Goal: Task Accomplishment & Management: Manage account settings

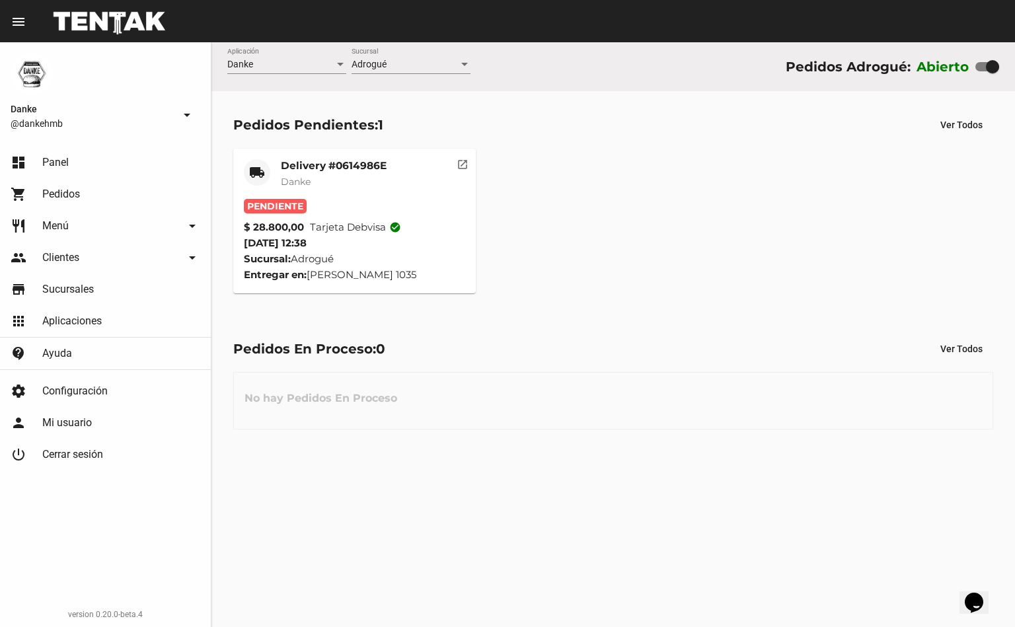
click at [272, 163] on mat-card-header "local_shipping Delivery #0614986E Danke" at bounding box center [354, 179] width 221 height 40
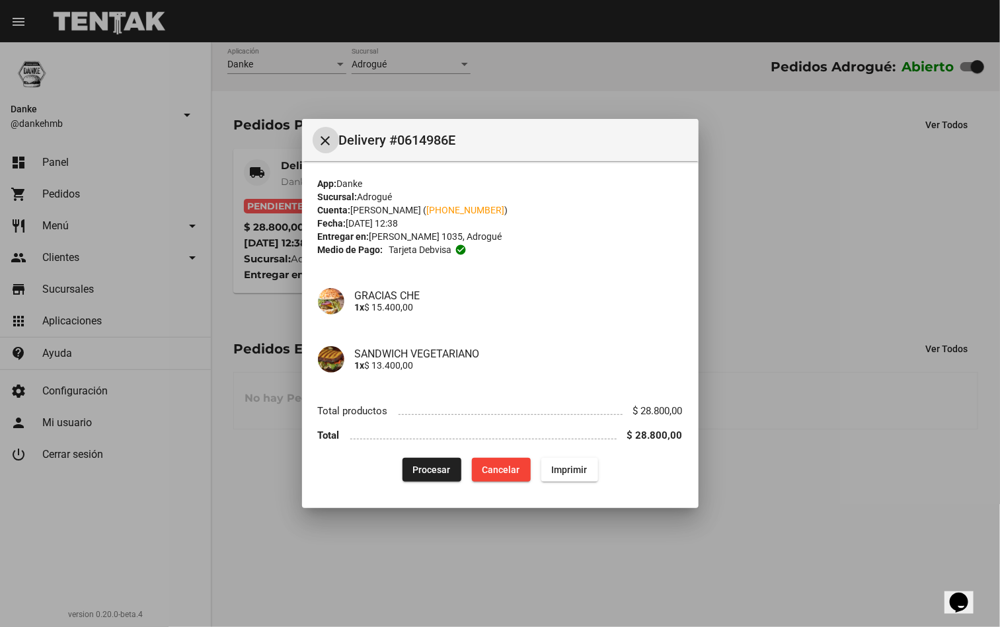
click at [415, 471] on span "Procesar" at bounding box center [432, 470] width 38 height 11
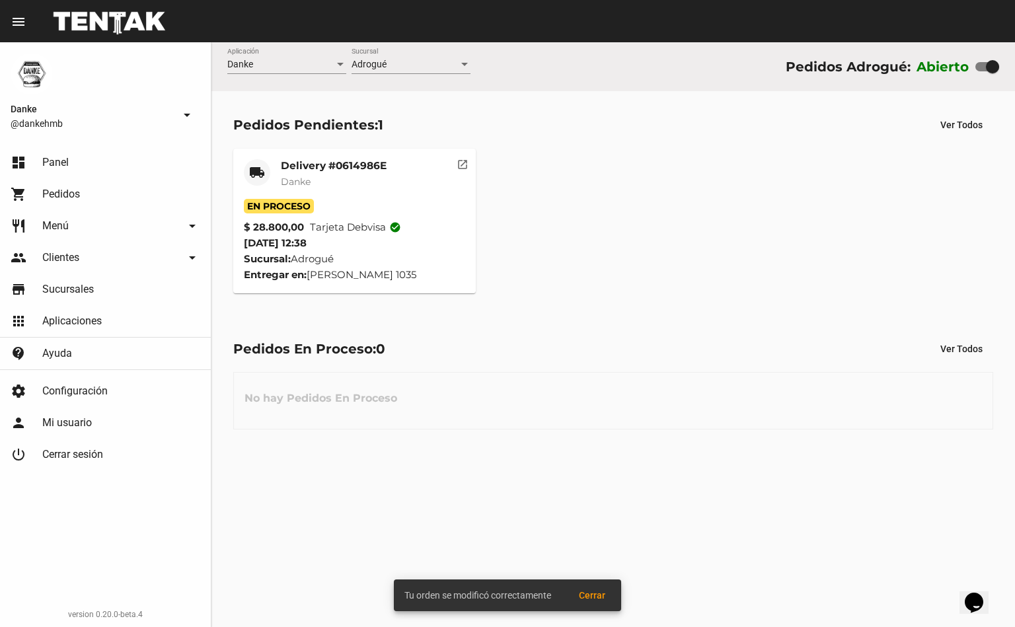
click at [294, 165] on mat-card-title "Delivery #0614986E" at bounding box center [334, 165] width 106 height 13
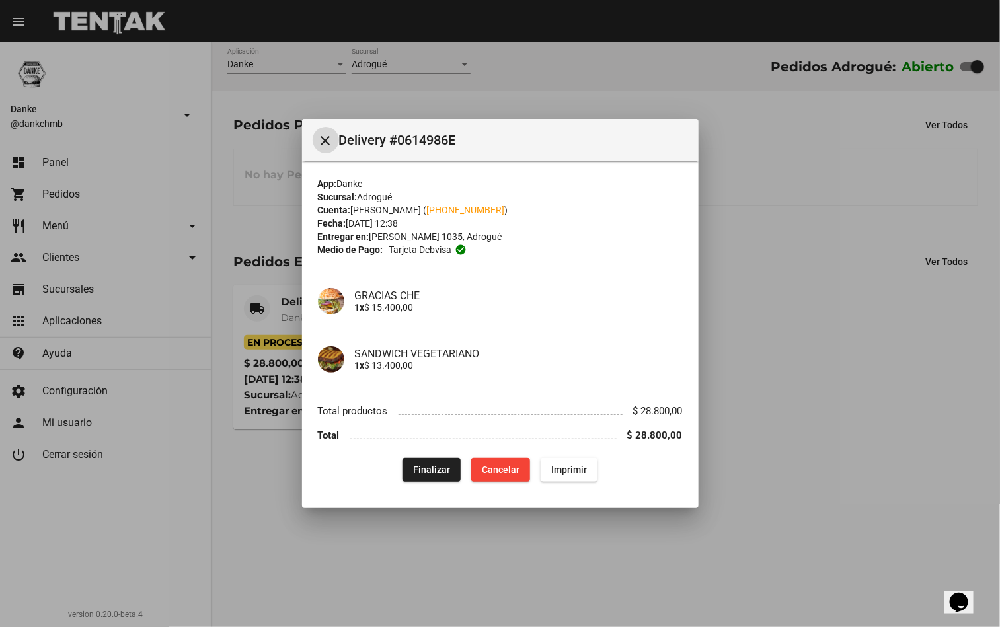
click at [318, 544] on div at bounding box center [500, 313] width 1000 height 627
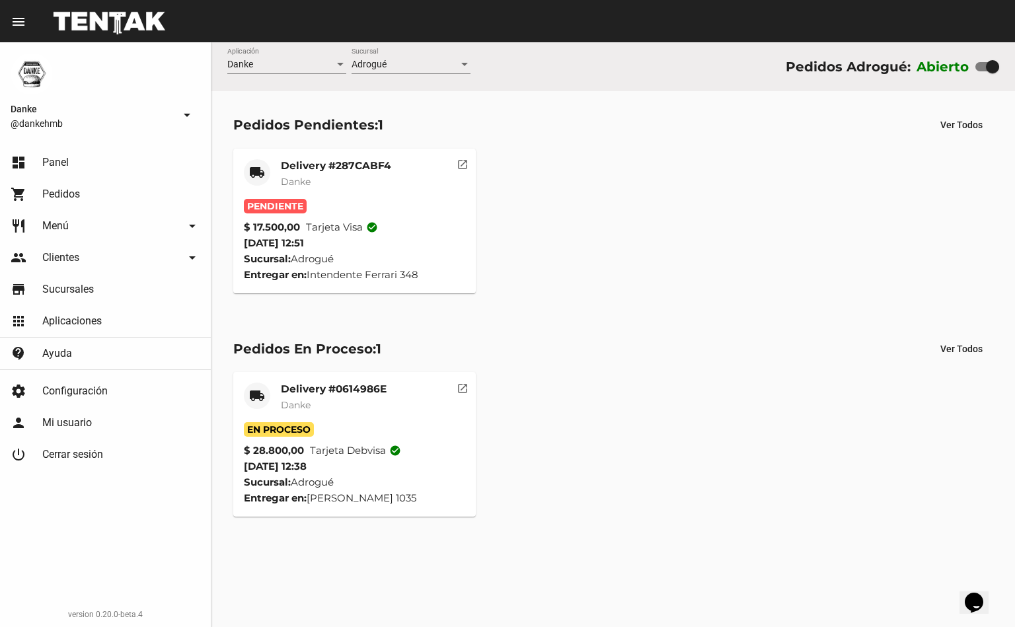
click at [299, 165] on mat-card-title "Delivery #287CABF4" at bounding box center [336, 165] width 110 height 13
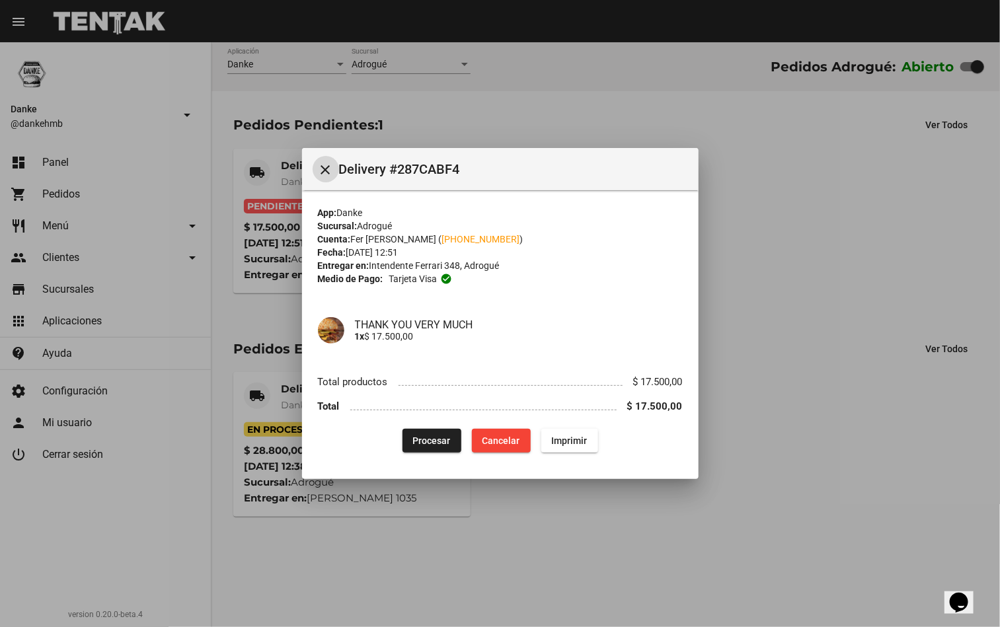
click at [424, 445] on span "Procesar" at bounding box center [432, 441] width 38 height 11
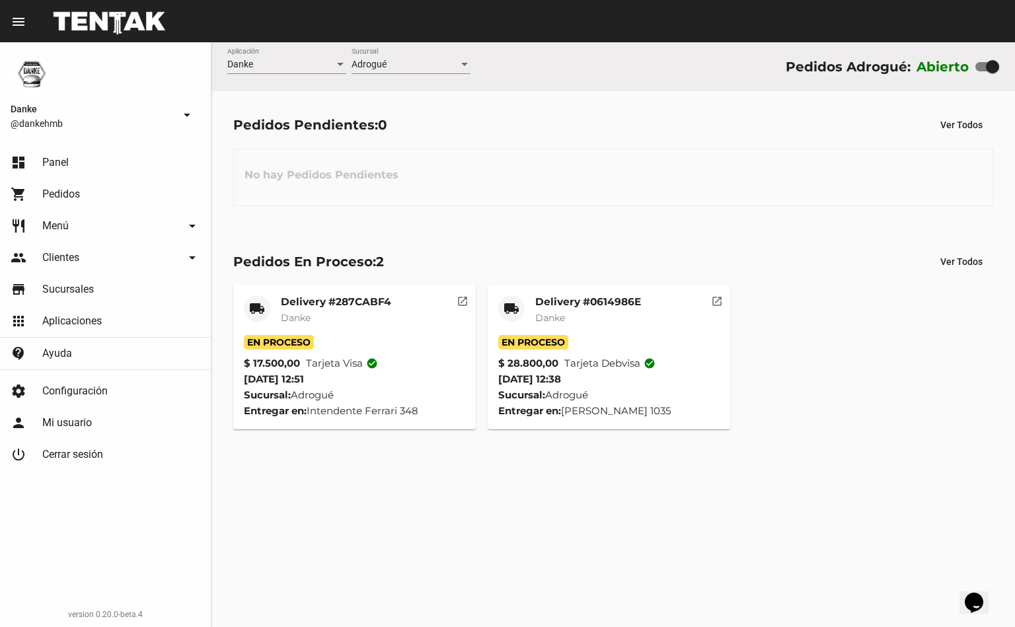
click at [562, 305] on mat-card-title "Delivery #0614986E" at bounding box center [589, 302] width 106 height 13
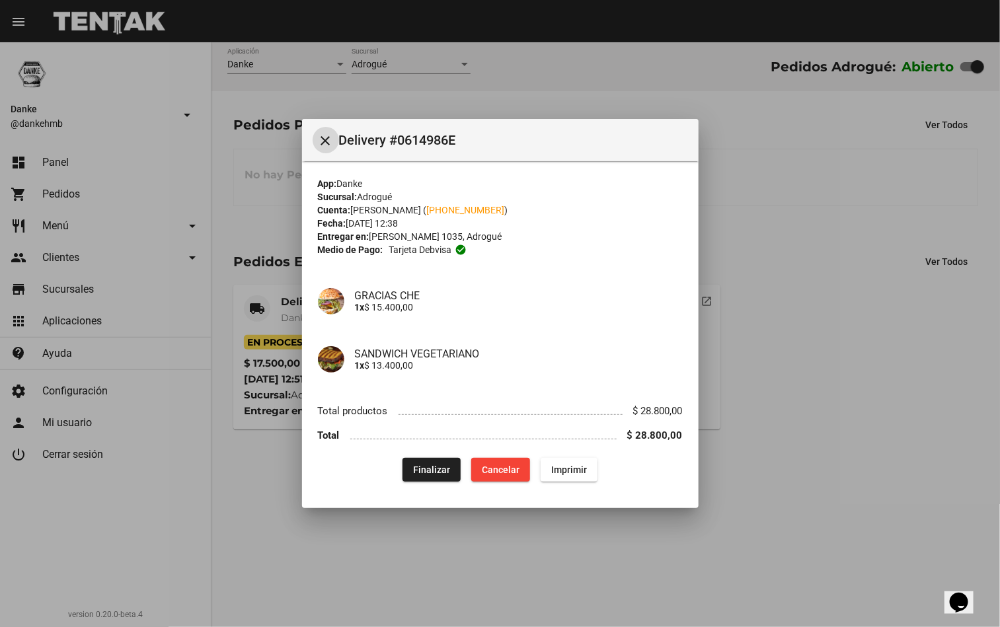
click at [422, 471] on span "Finalizar" at bounding box center [431, 470] width 37 height 11
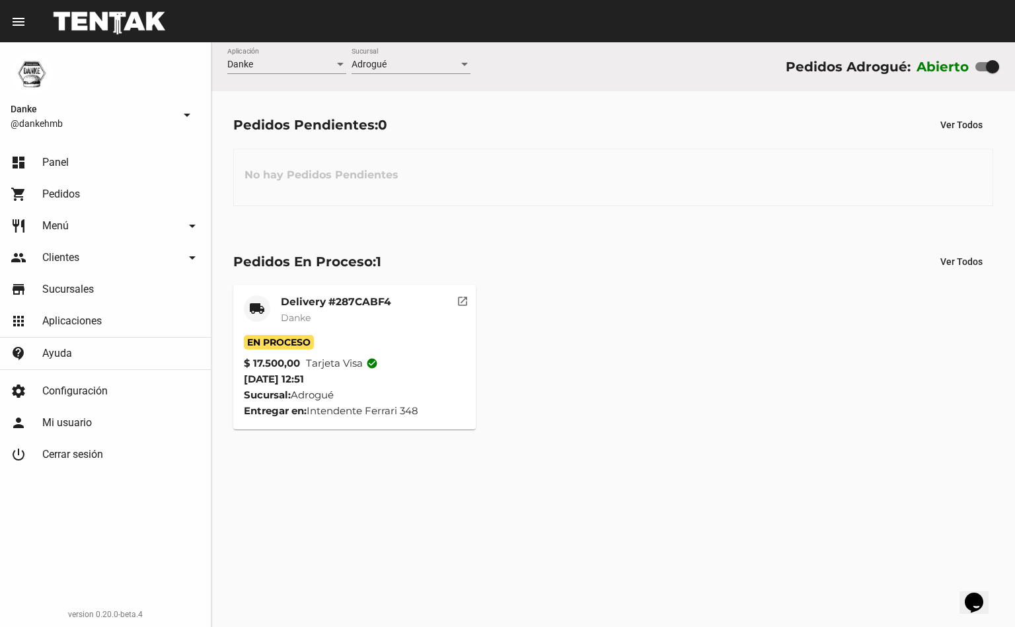
click at [337, 305] on mat-card-title "Delivery #287CABF4" at bounding box center [336, 302] width 110 height 13
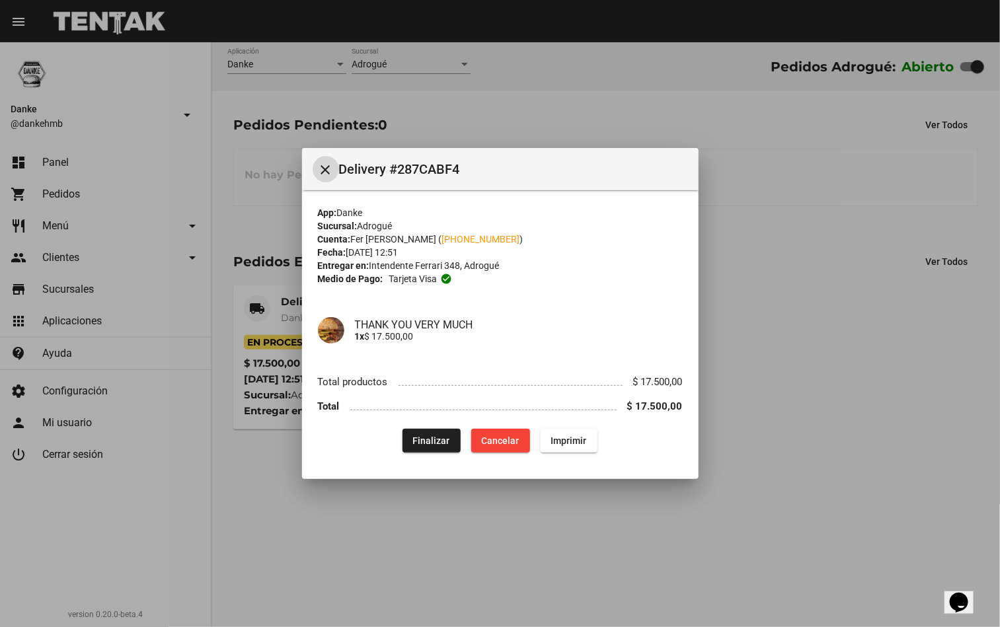
click at [430, 440] on span "Finalizar" at bounding box center [431, 441] width 37 height 11
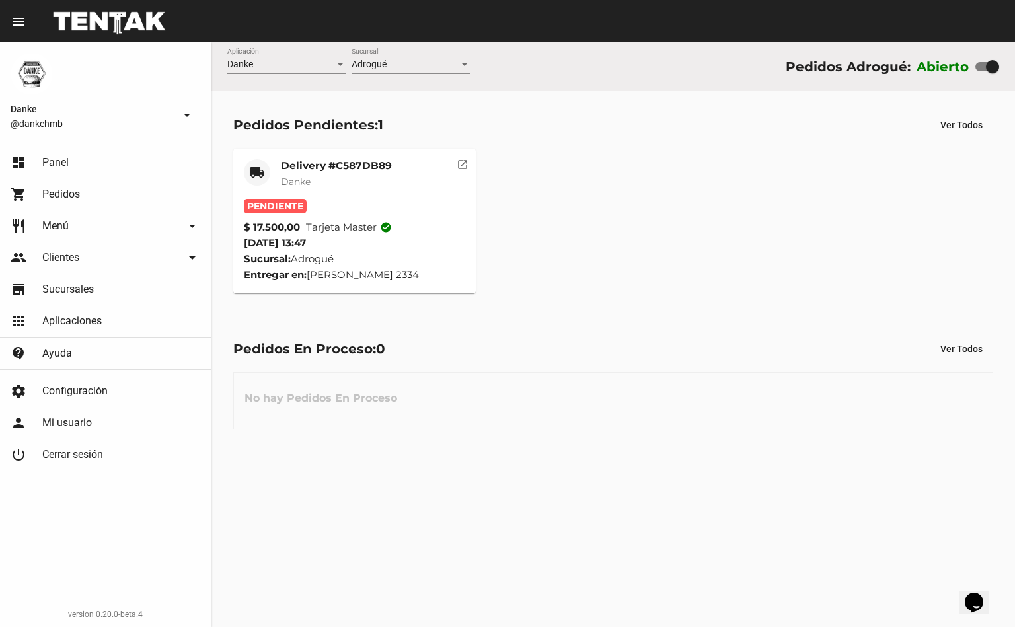
click at [296, 163] on mat-card-title "Delivery #C587DB89" at bounding box center [336, 165] width 111 height 13
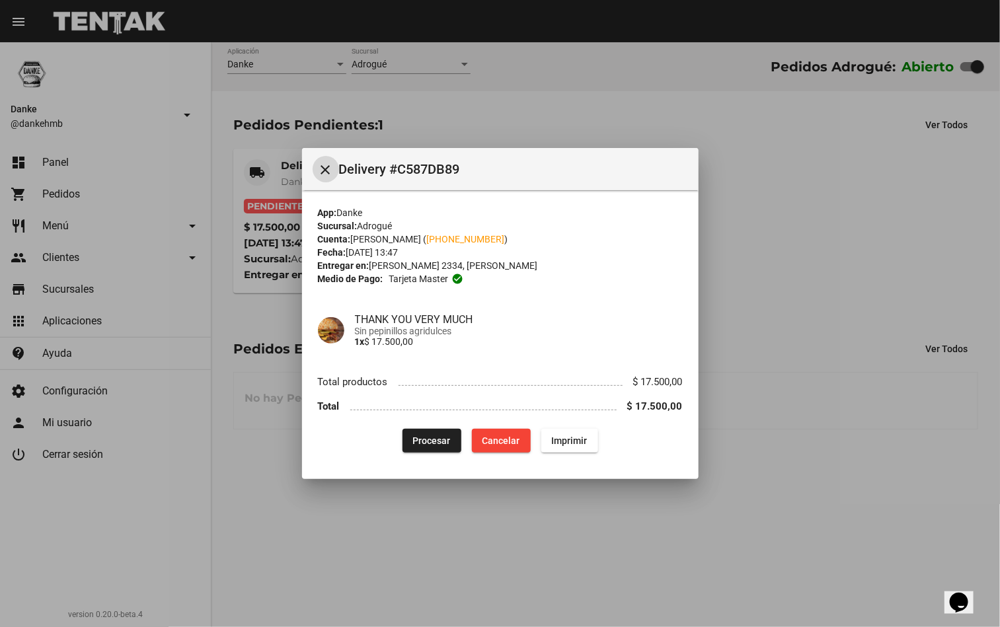
click at [421, 449] on button "Procesar" at bounding box center [432, 441] width 59 height 24
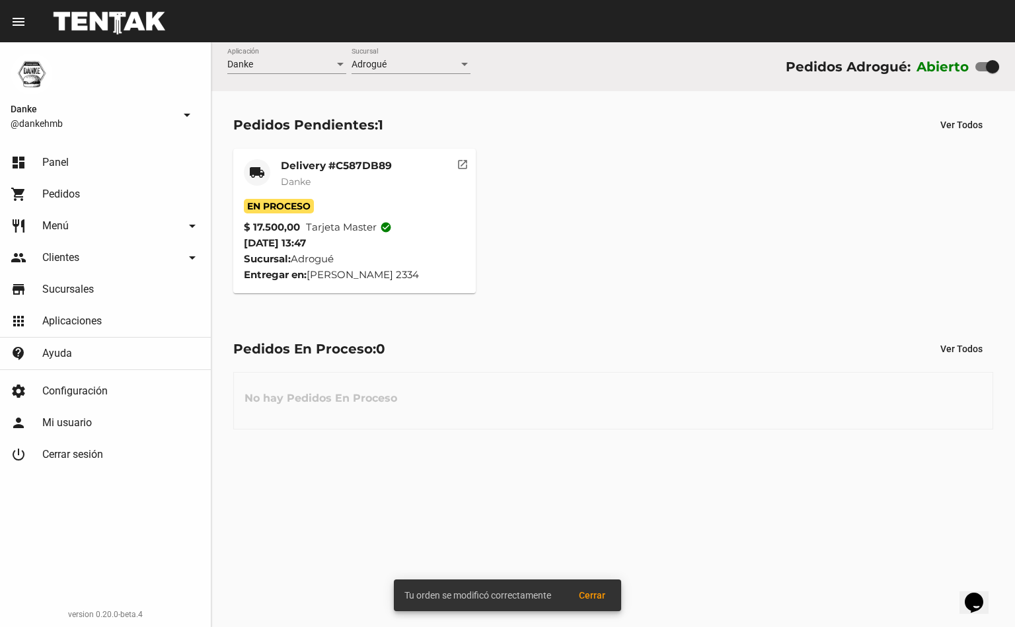
click at [288, 167] on mat-card-title "Delivery #C587DB89" at bounding box center [336, 165] width 111 height 13
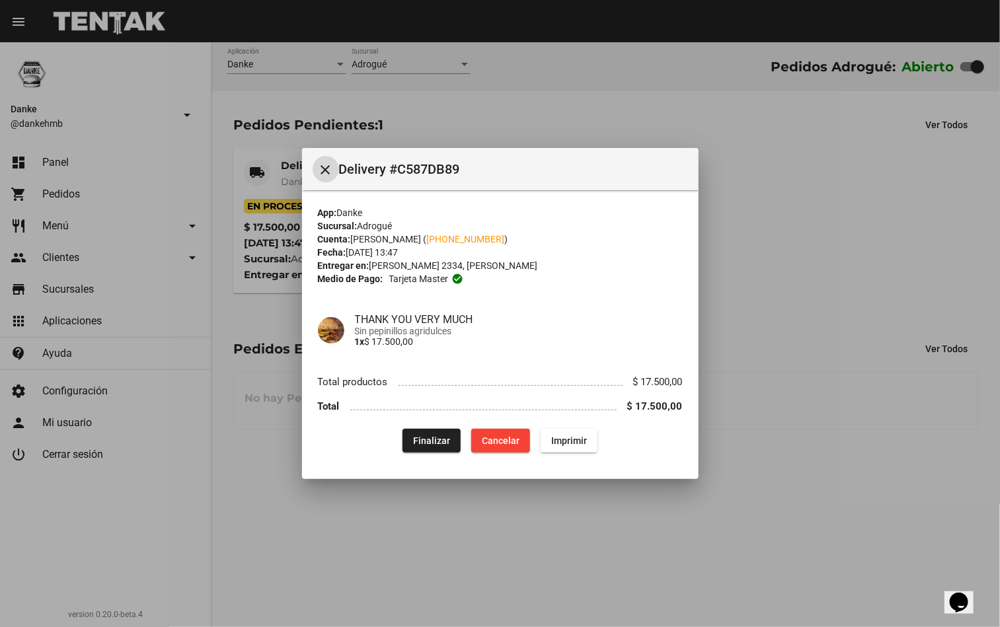
click at [861, 431] on div at bounding box center [500, 313] width 1000 height 627
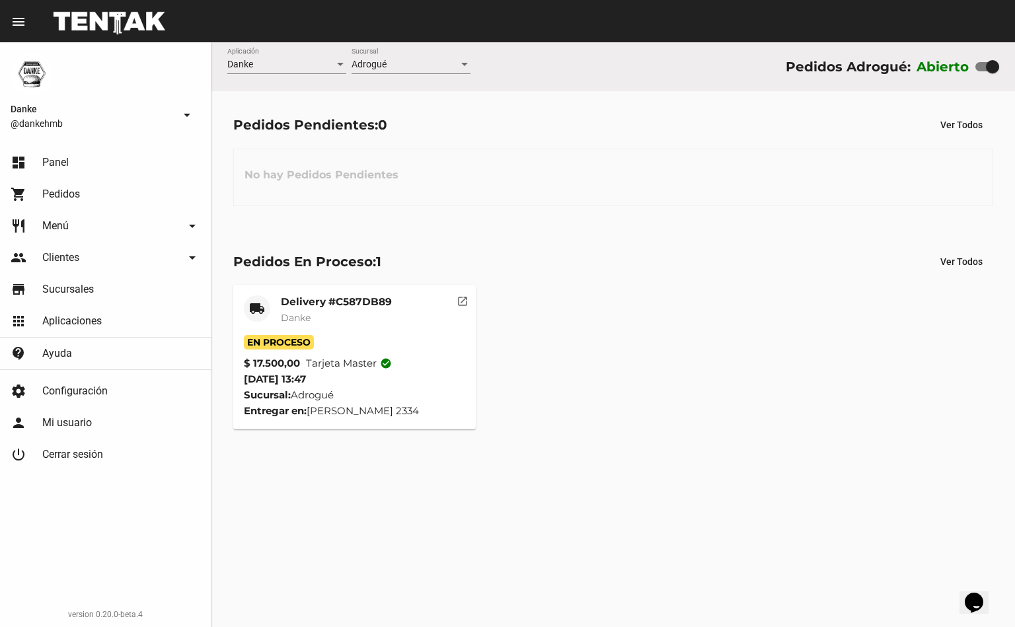
click at [296, 321] on span "Danke" at bounding box center [296, 318] width 30 height 12
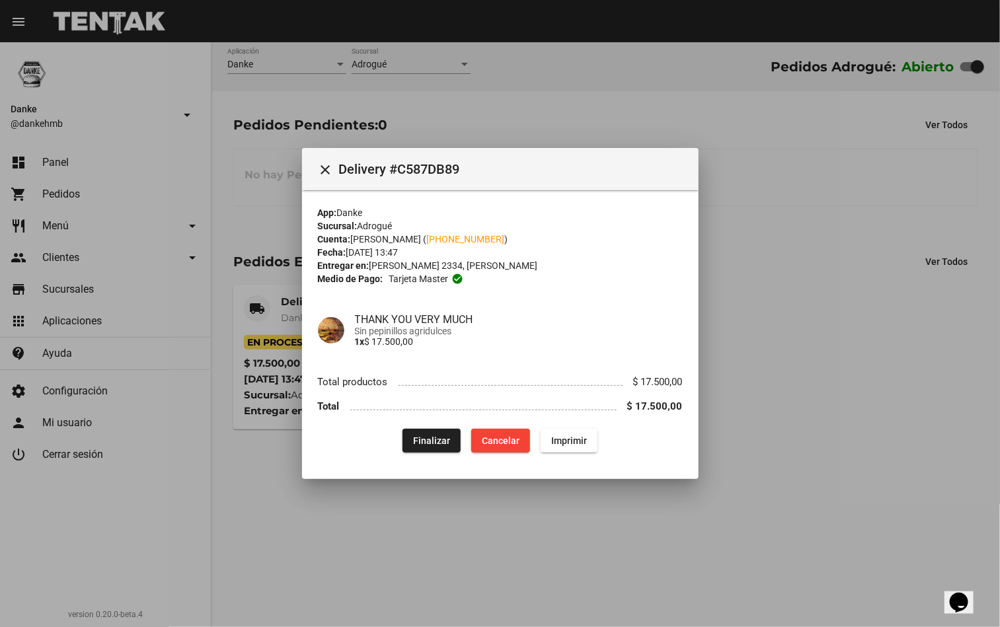
click at [857, 407] on div at bounding box center [500, 313] width 1000 height 627
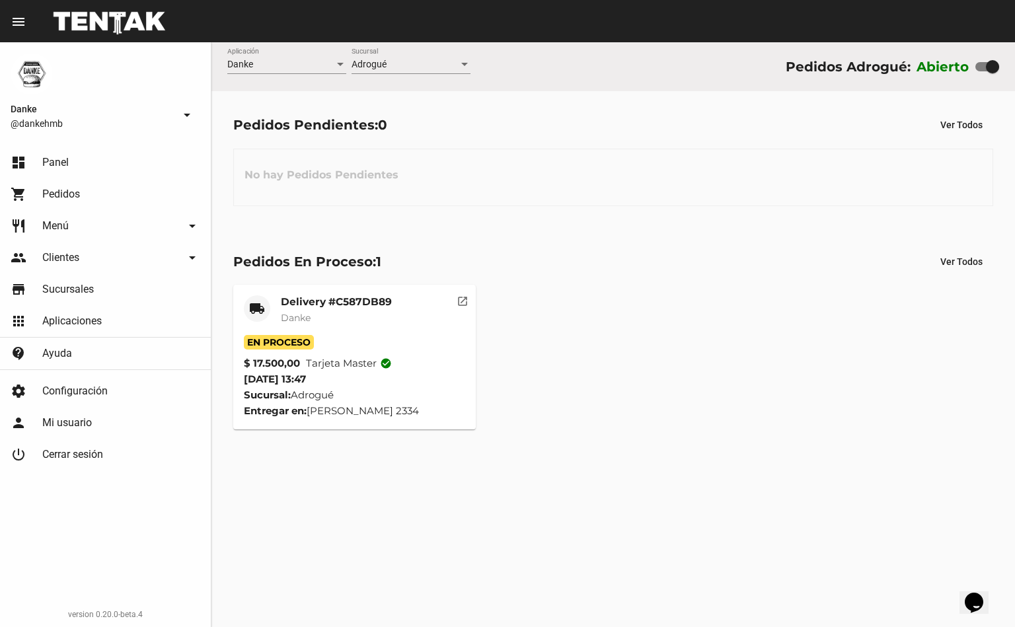
click at [337, 320] on mat-card-subtitle "Danke" at bounding box center [336, 317] width 111 height 13
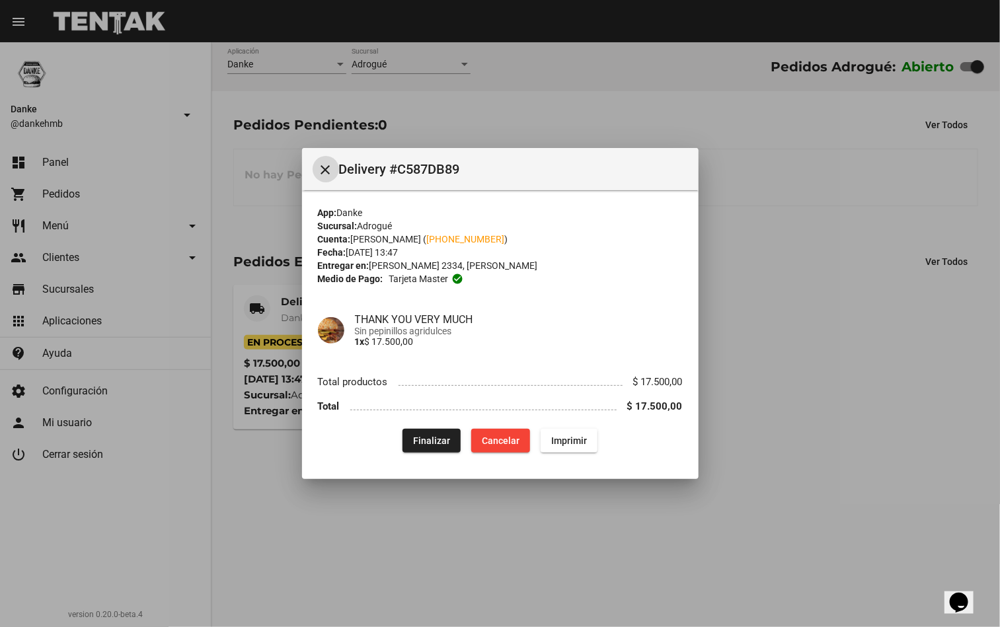
click at [443, 441] on span "Finalizar" at bounding box center [431, 441] width 37 height 11
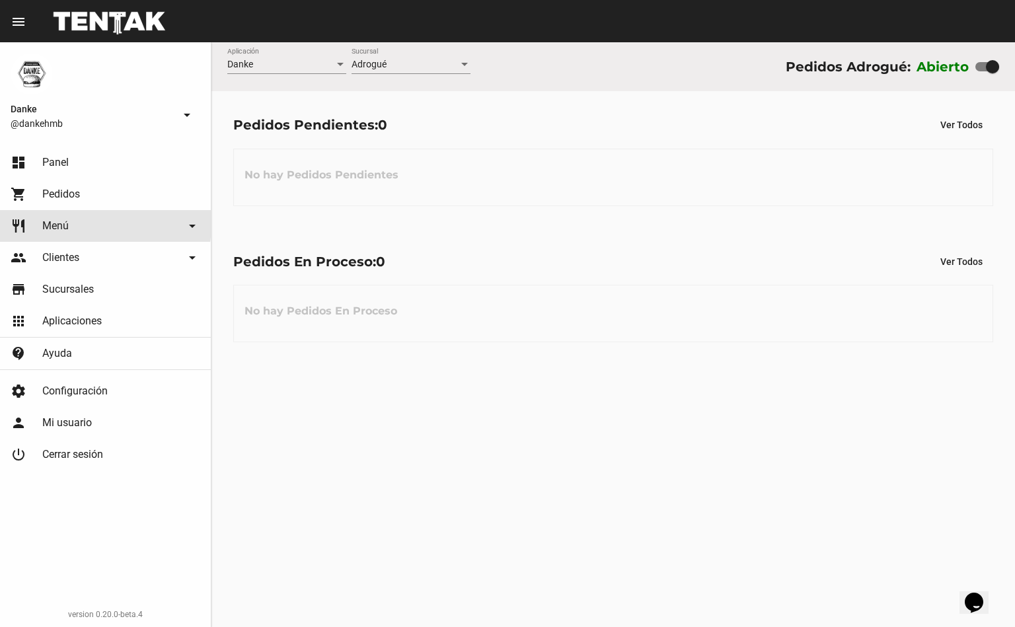
click at [72, 224] on link "restaurant Menú arrow_drop_down" at bounding box center [105, 226] width 211 height 32
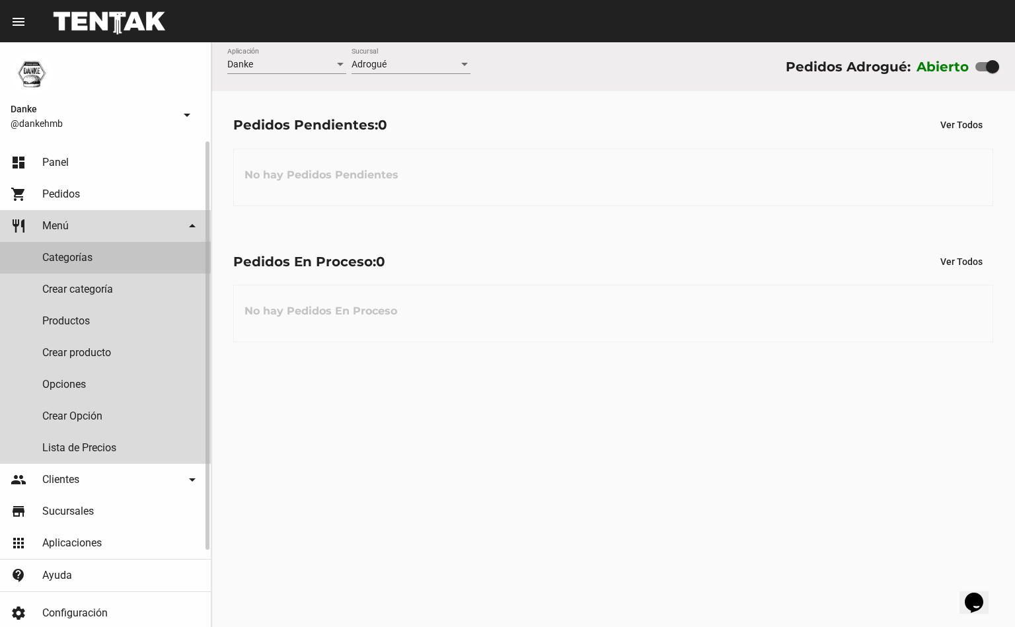
click at [102, 251] on link "Categorías" at bounding box center [105, 258] width 211 height 32
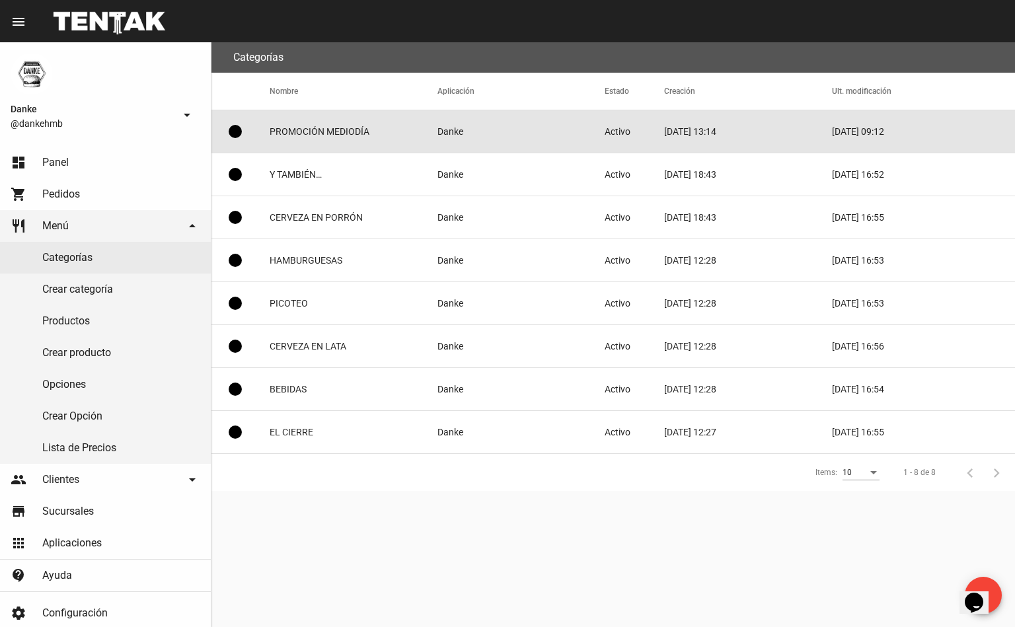
click at [375, 125] on mat-cell "PROMOCIÓN MEDIODÍA" at bounding box center [354, 131] width 168 height 42
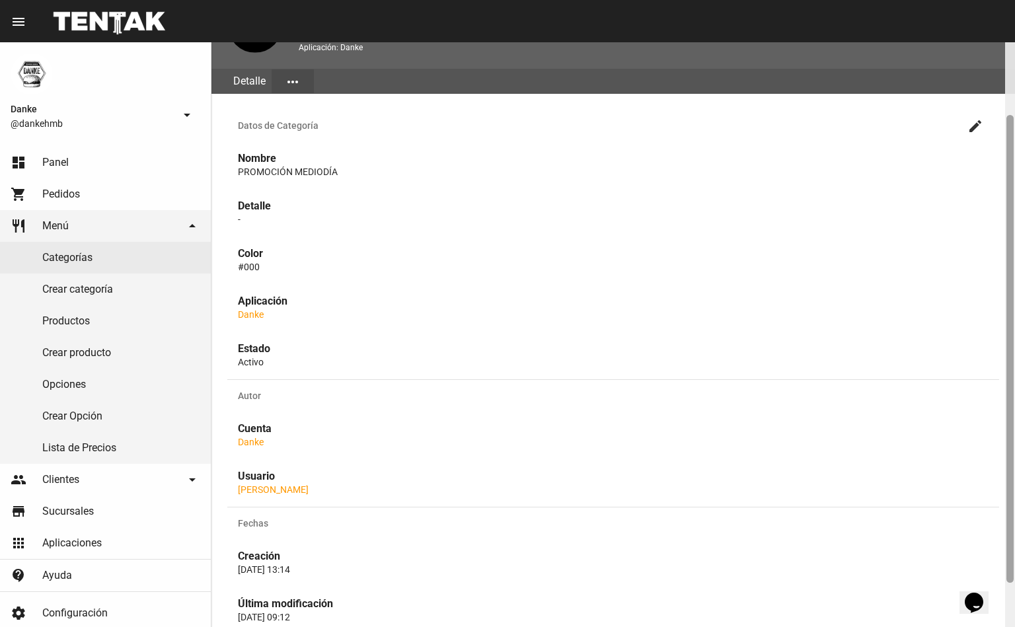
scroll to position [147, 0]
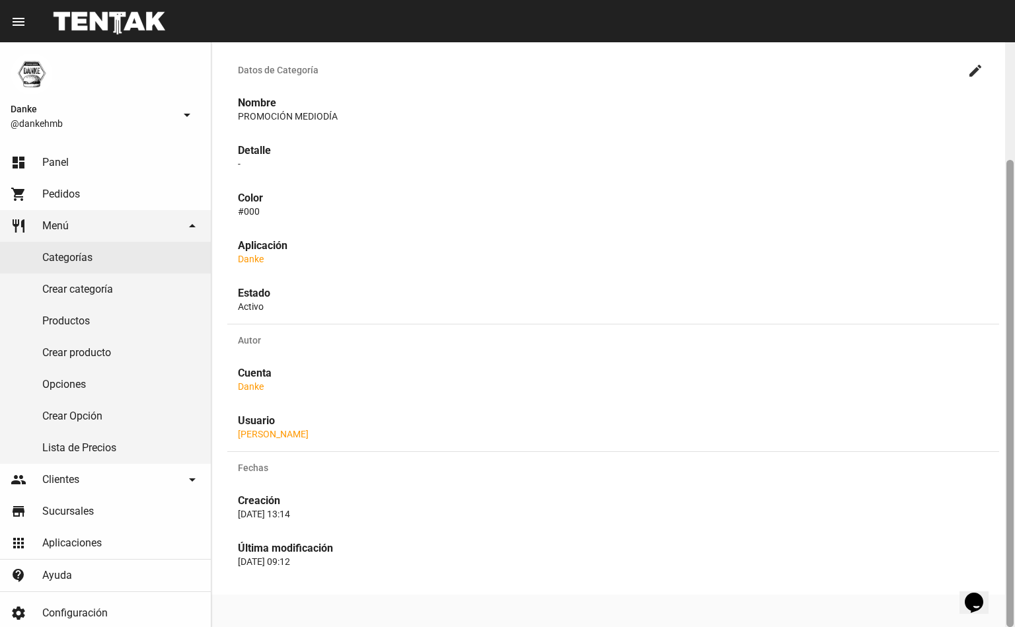
drag, startPoint x: 1010, startPoint y: 340, endPoint x: 1012, endPoint y: 518, distance: 178.5
click at [1012, 518] on div at bounding box center [1010, 393] width 7 height 467
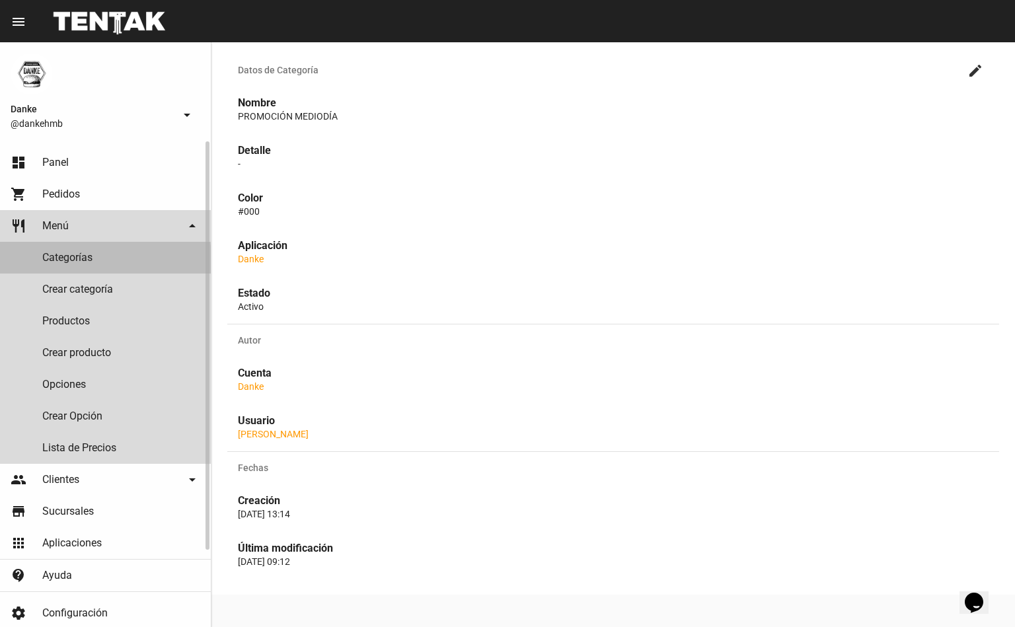
click at [40, 262] on link "Categorías" at bounding box center [105, 258] width 211 height 32
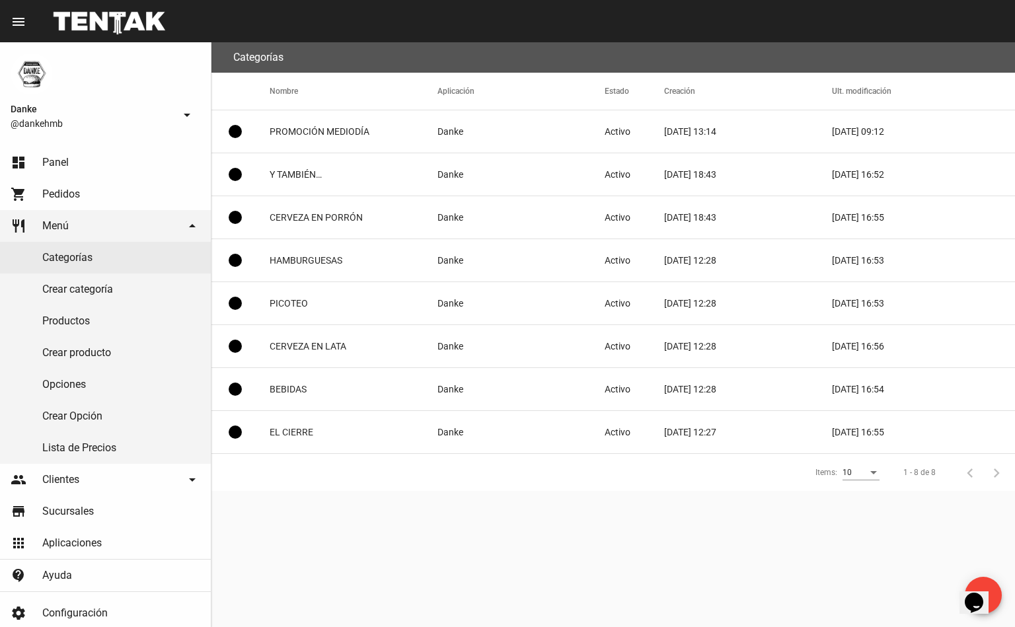
click at [820, 131] on mat-cell "11/5/20 13:14" at bounding box center [748, 131] width 168 height 42
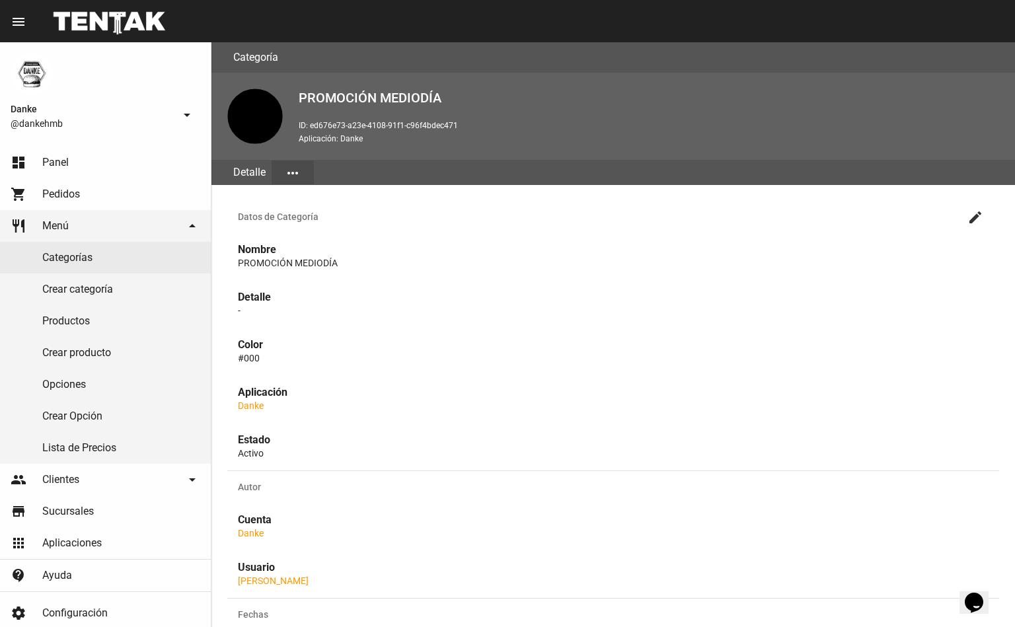
click at [978, 213] on mat-icon "create" at bounding box center [976, 218] width 16 height 16
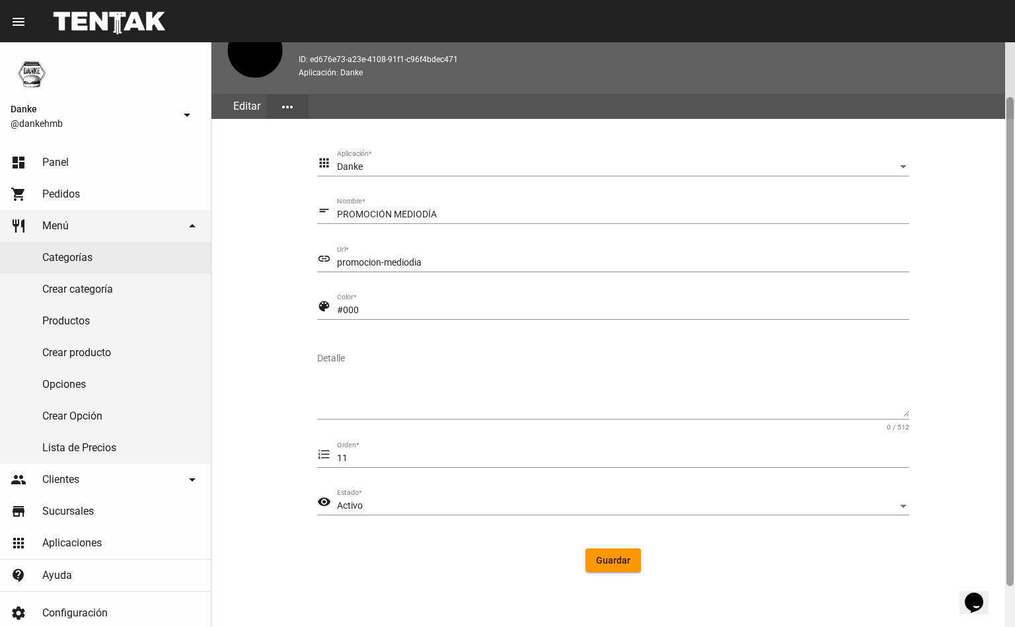
scroll to position [71, 0]
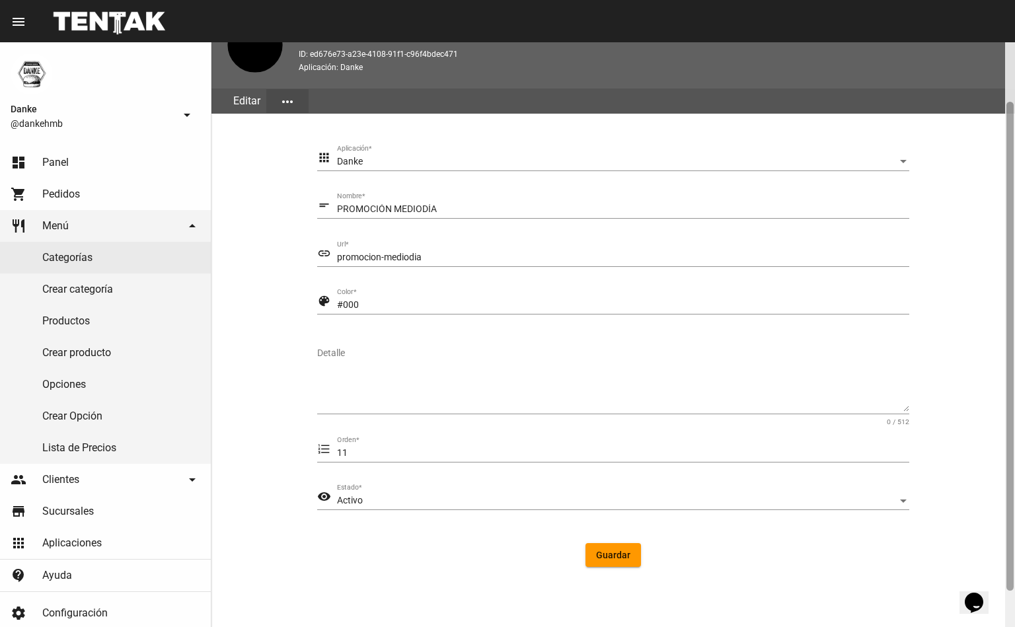
drag, startPoint x: 1008, startPoint y: 215, endPoint x: 1008, endPoint y: 274, distance: 59.5
click at [1008, 274] on div at bounding box center [1010, 346] width 7 height 489
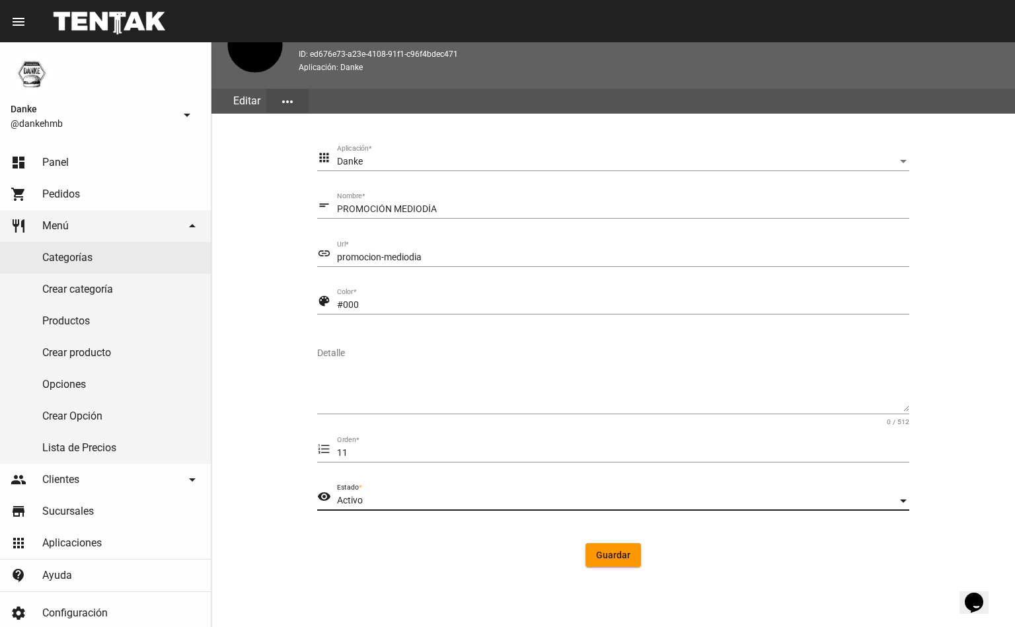
click at [902, 500] on div "Estado" at bounding box center [903, 501] width 7 height 3
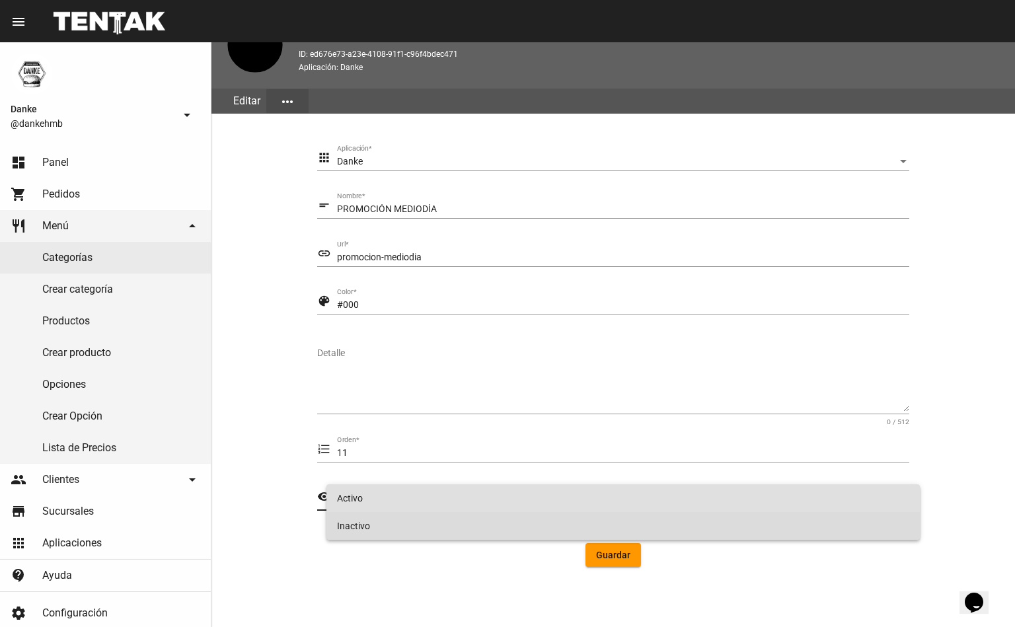
click at [796, 528] on span "Inactivo" at bounding box center [623, 526] width 573 height 28
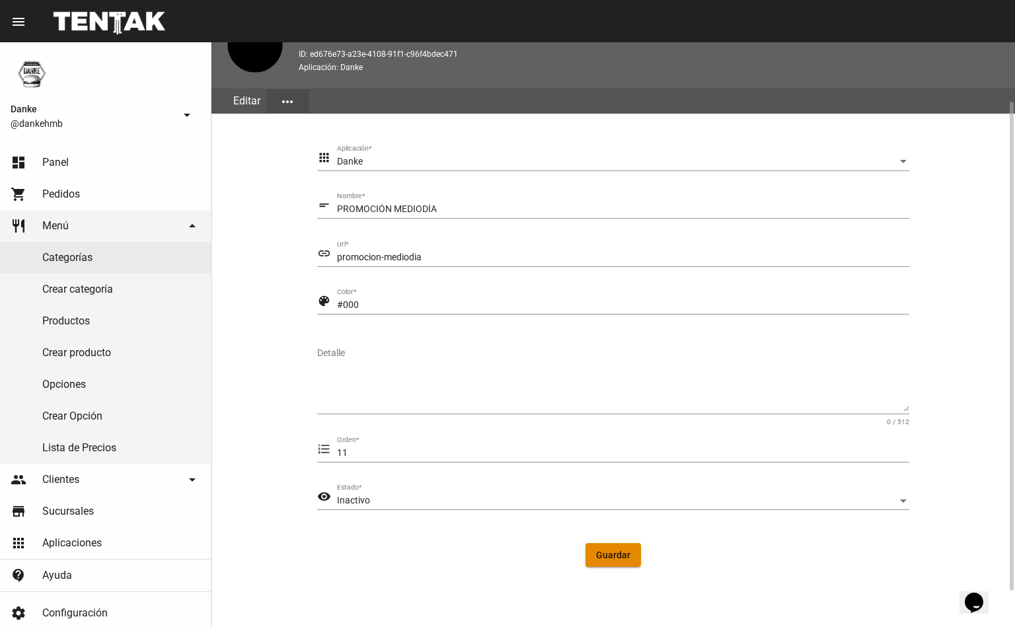
click at [600, 550] on span "Guardar" at bounding box center [613, 555] width 34 height 11
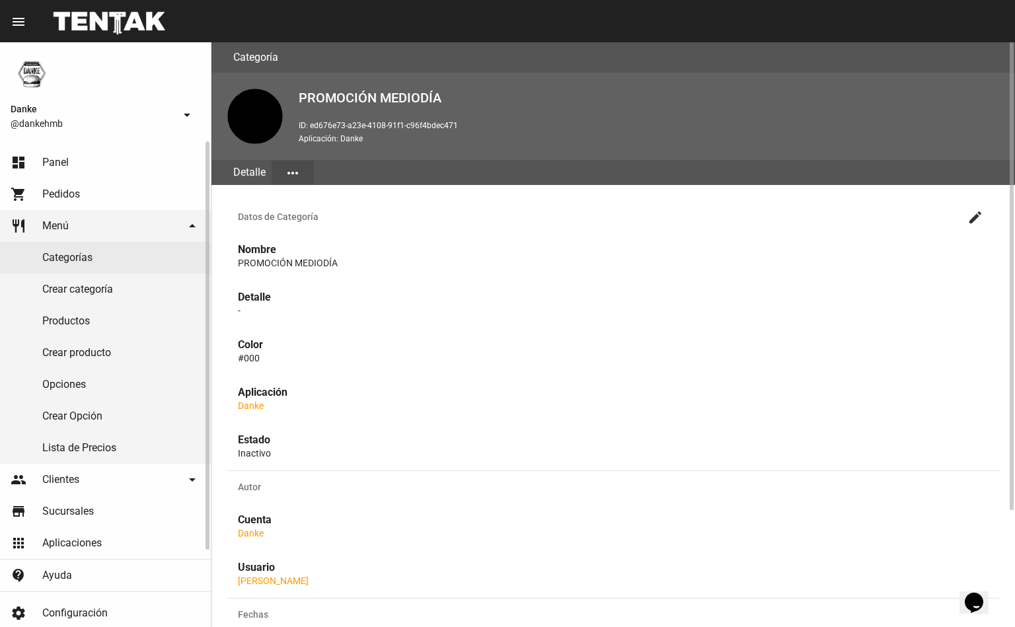
click at [88, 215] on link "restaurant Menú arrow_drop_down" at bounding box center [105, 226] width 211 height 32
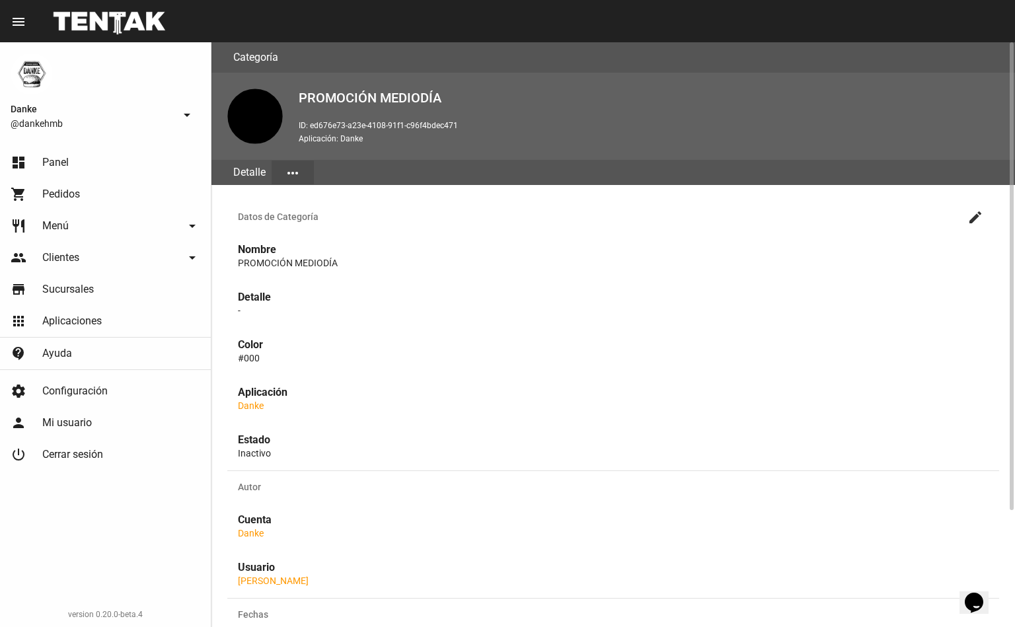
click at [972, 221] on mat-icon "create" at bounding box center [976, 218] width 16 height 16
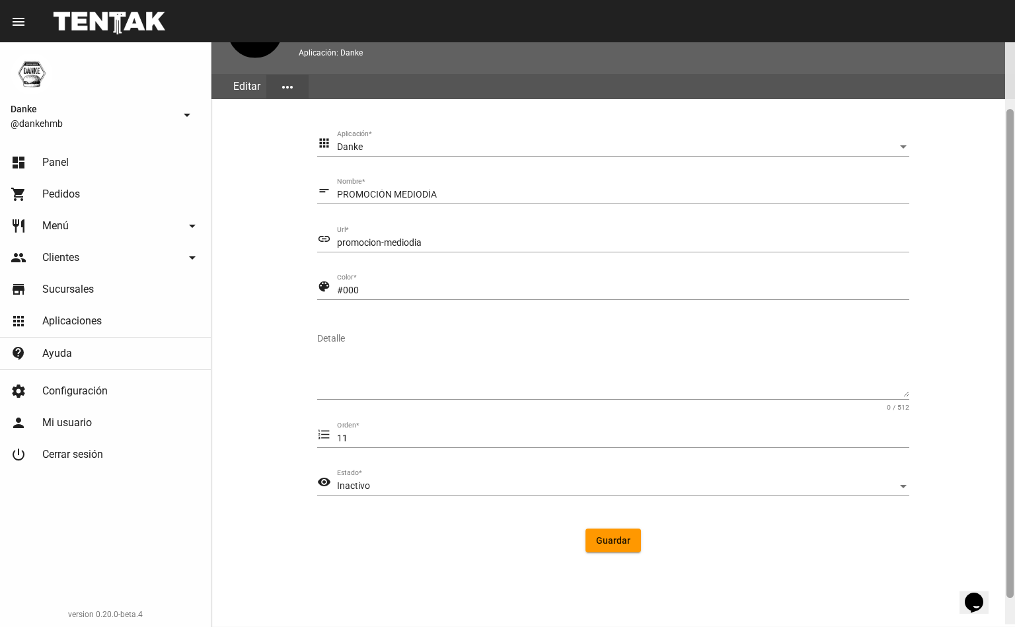
drag, startPoint x: 1010, startPoint y: 187, endPoint x: 1012, endPoint y: 262, distance: 75.4
click at [1010, 262] on div at bounding box center [1010, 353] width 7 height 489
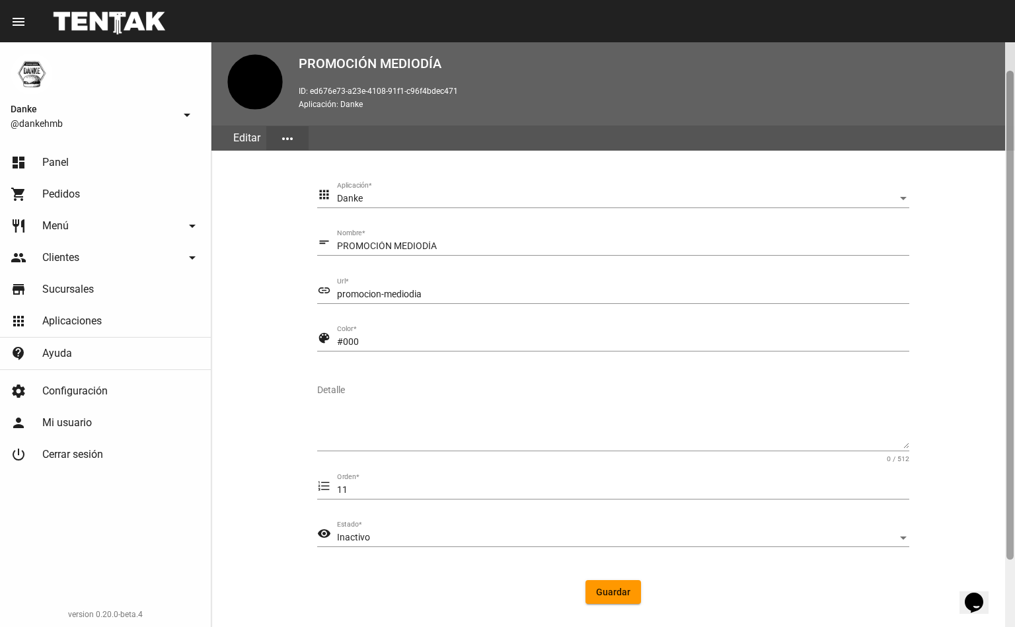
drag, startPoint x: 1008, startPoint y: 346, endPoint x: 998, endPoint y: 306, distance: 40.9
click at [1000, 300] on div "Categoría lens PROMOCIÓN MEDIODÍA ID: ed676e73-a23e-4108-91f1-c96f4bdec471 Apli…" at bounding box center [614, 334] width 804 height 585
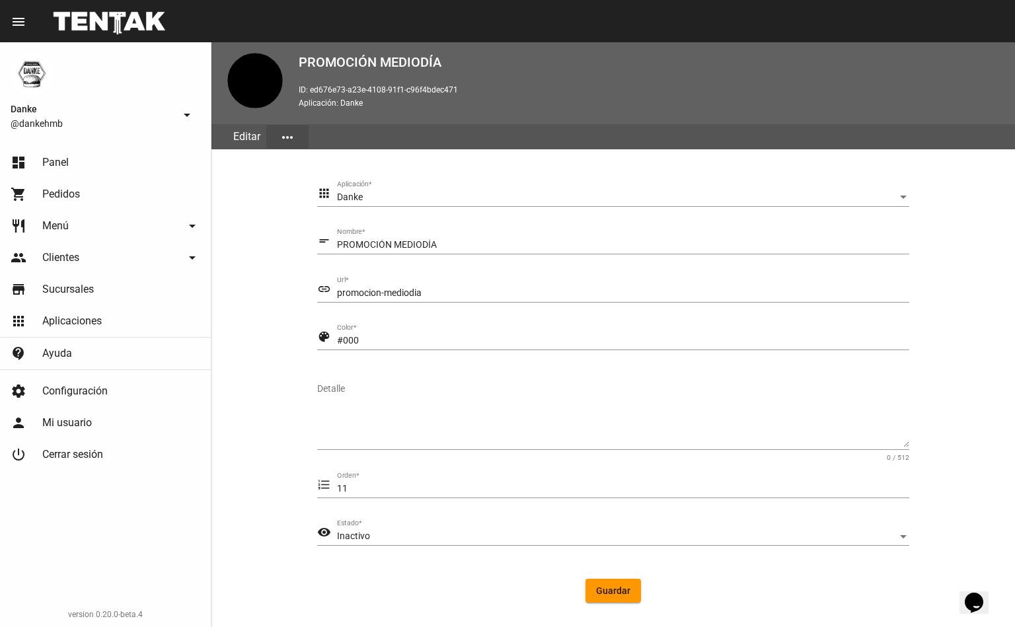
click at [623, 588] on span "Guardar" at bounding box center [613, 591] width 34 height 11
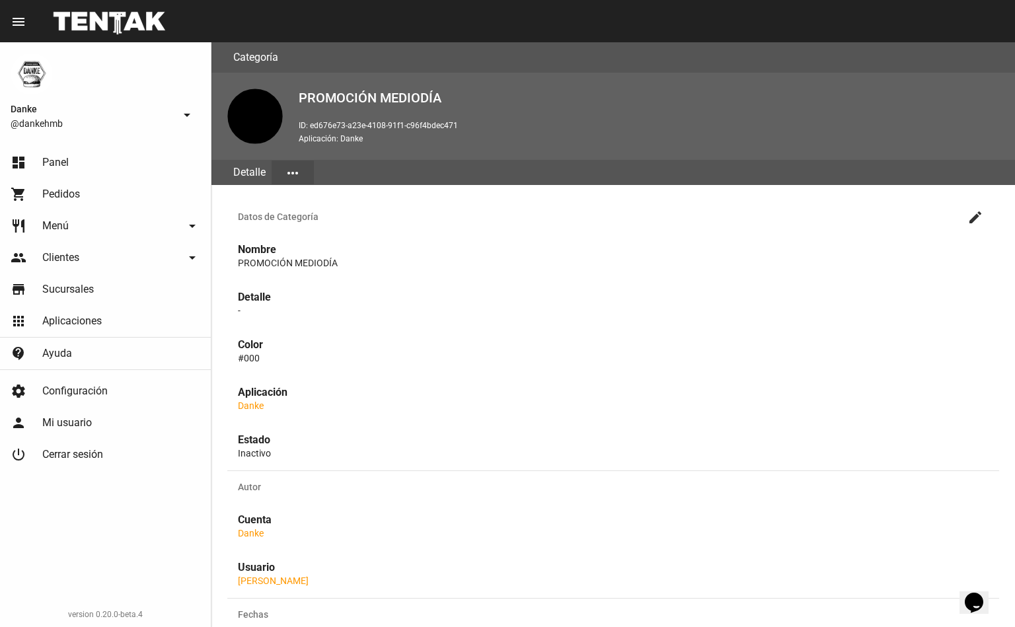
click at [94, 210] on link "restaurant Menú arrow_drop_down" at bounding box center [105, 226] width 211 height 32
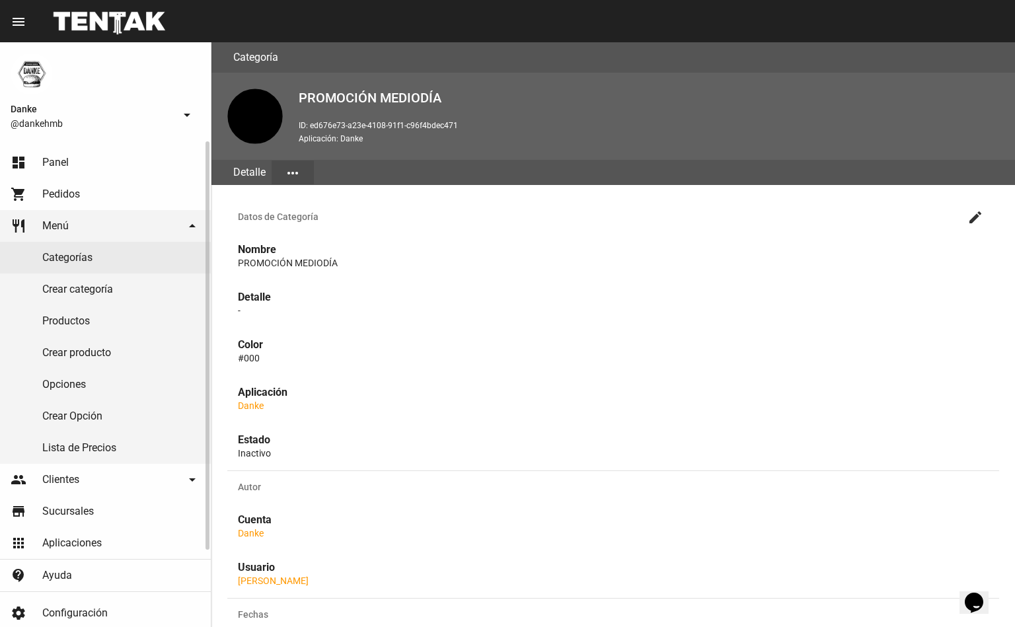
click at [69, 258] on link "Categorías" at bounding box center [105, 258] width 211 height 32
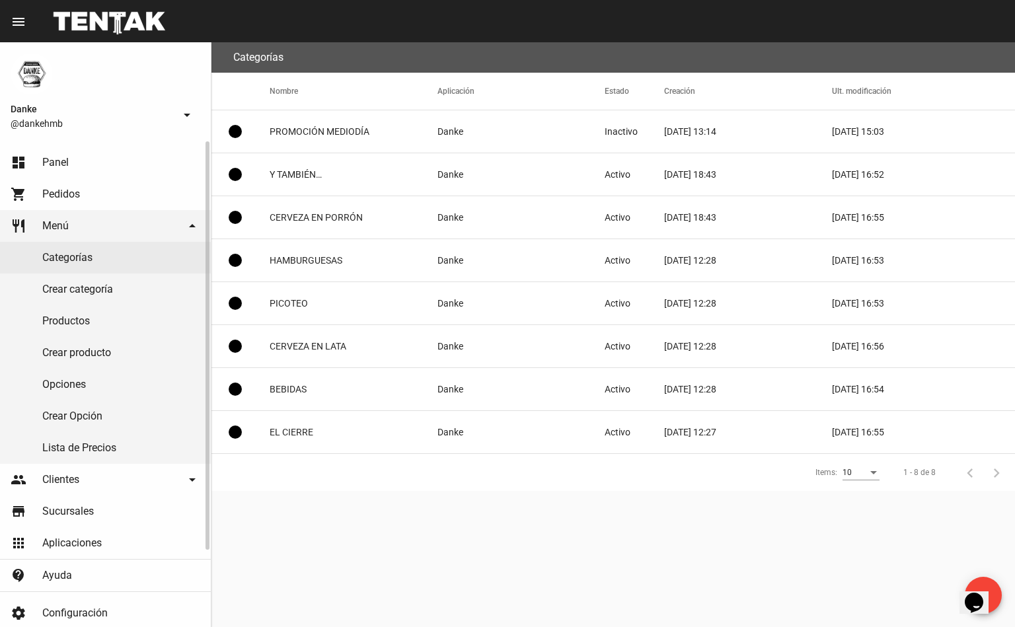
click at [67, 328] on link "Productos" at bounding box center [105, 321] width 211 height 32
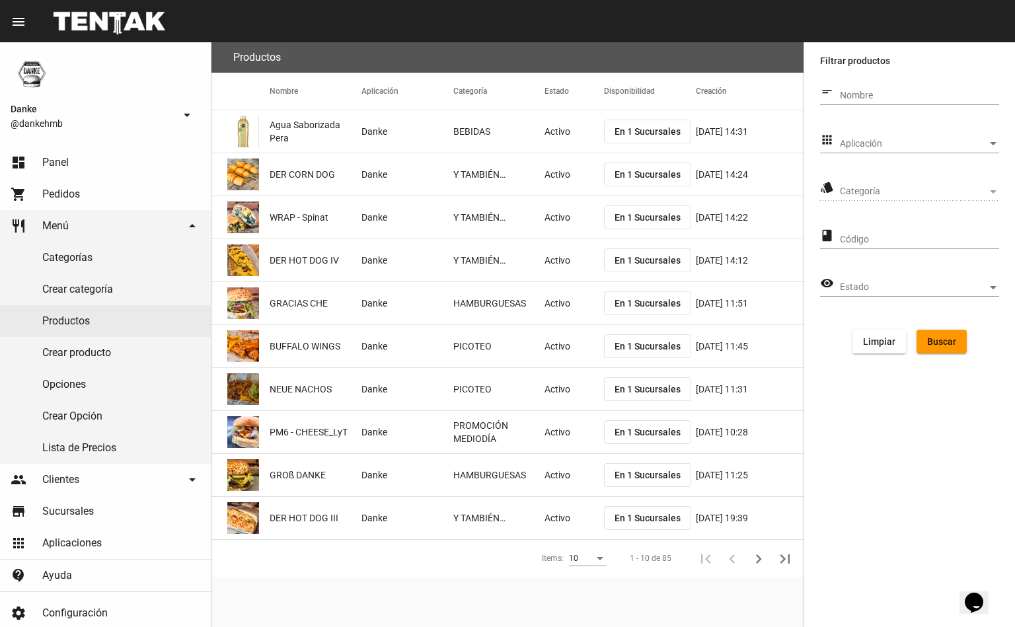
click at [859, 147] on span "Aplicación" at bounding box center [913, 144] width 147 height 11
click at [859, 165] on span "Danke" at bounding box center [919, 171] width 159 height 28
click at [873, 186] on span "Categoría" at bounding box center [913, 191] width 147 height 11
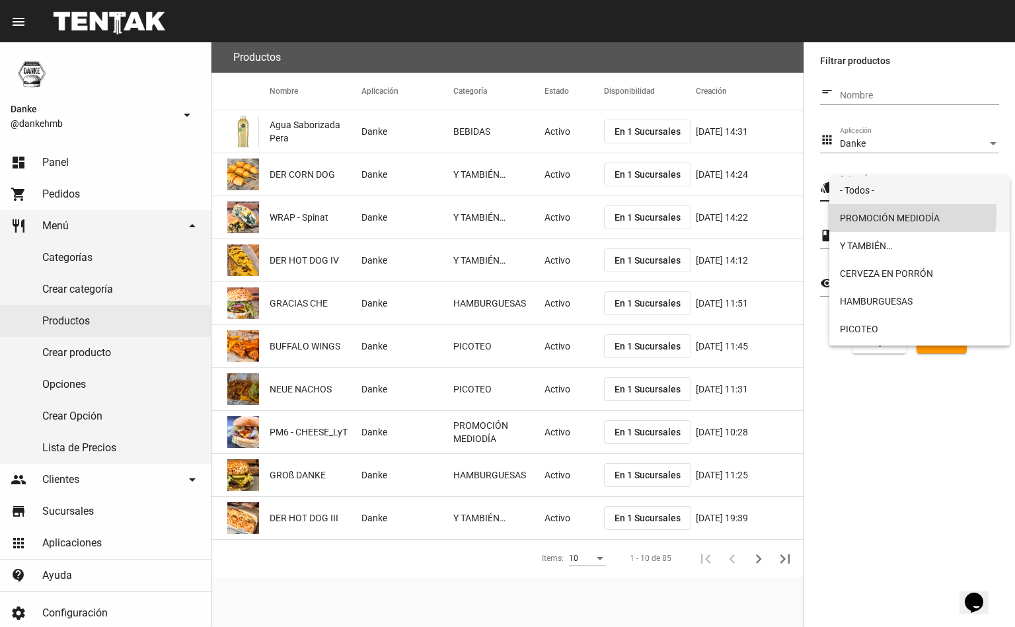
click at [873, 214] on span "PROMOCIÓN MEDIODÍA" at bounding box center [919, 218] width 159 height 28
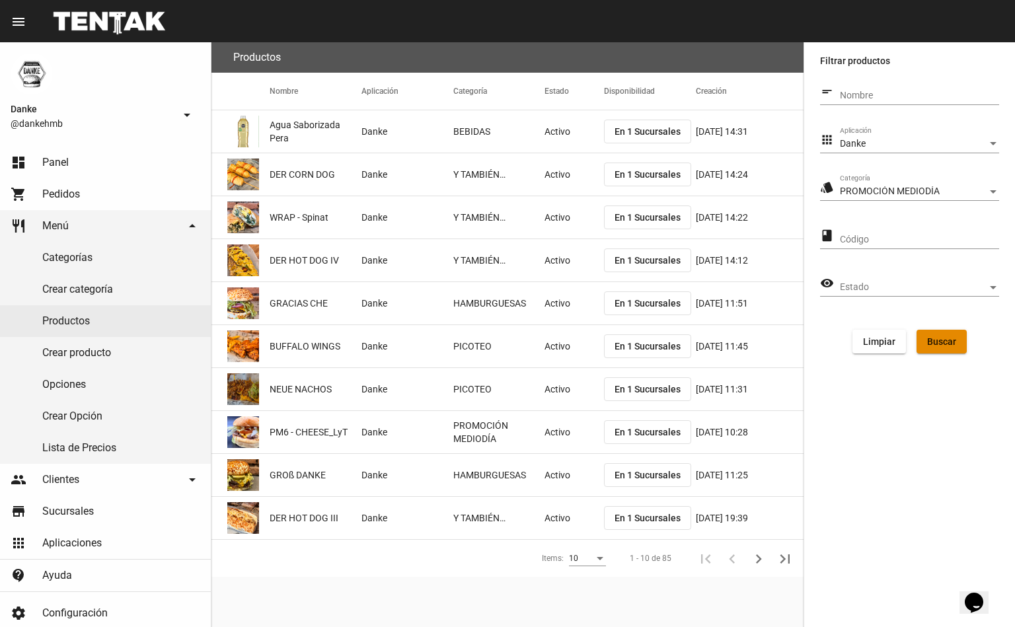
click at [960, 342] on button "Buscar" at bounding box center [942, 342] width 50 height 24
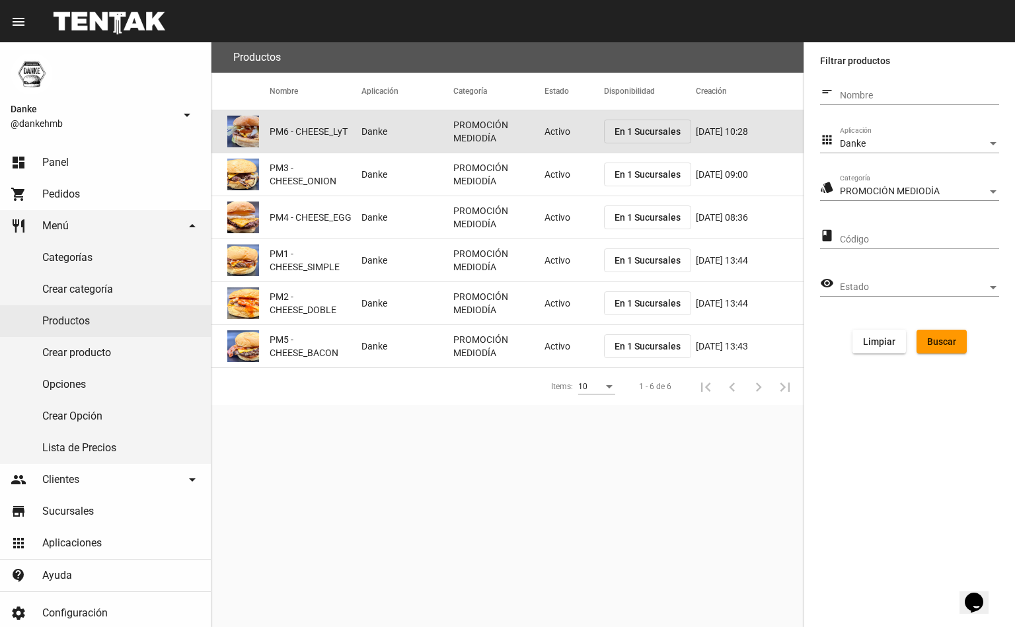
click at [532, 136] on mat-cell "PROMOCIÓN MEDIODÍA" at bounding box center [500, 131] width 92 height 42
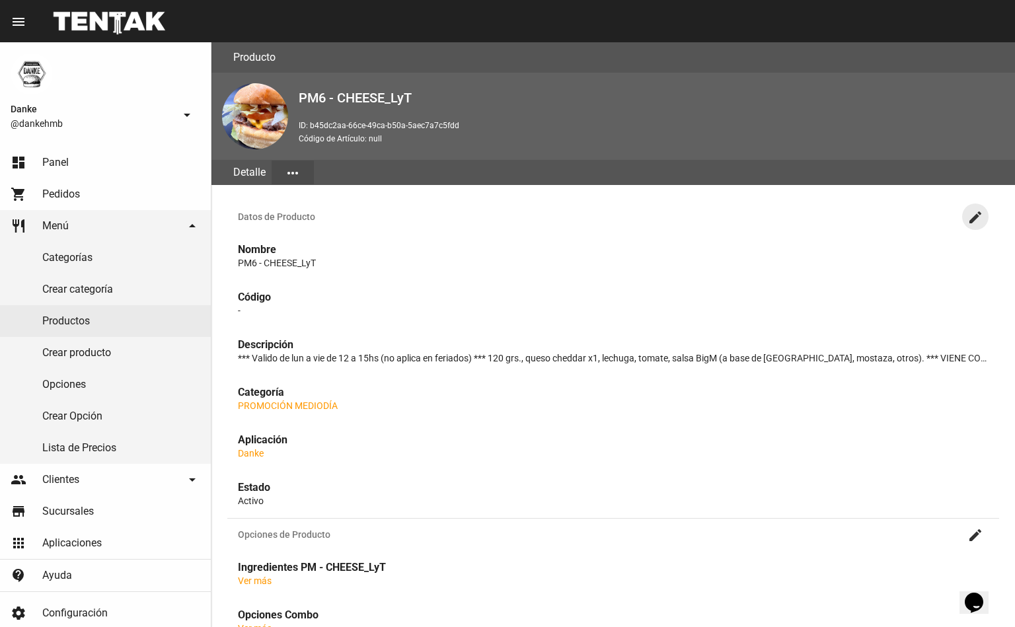
click at [980, 223] on mat-icon "create" at bounding box center [976, 218] width 16 height 16
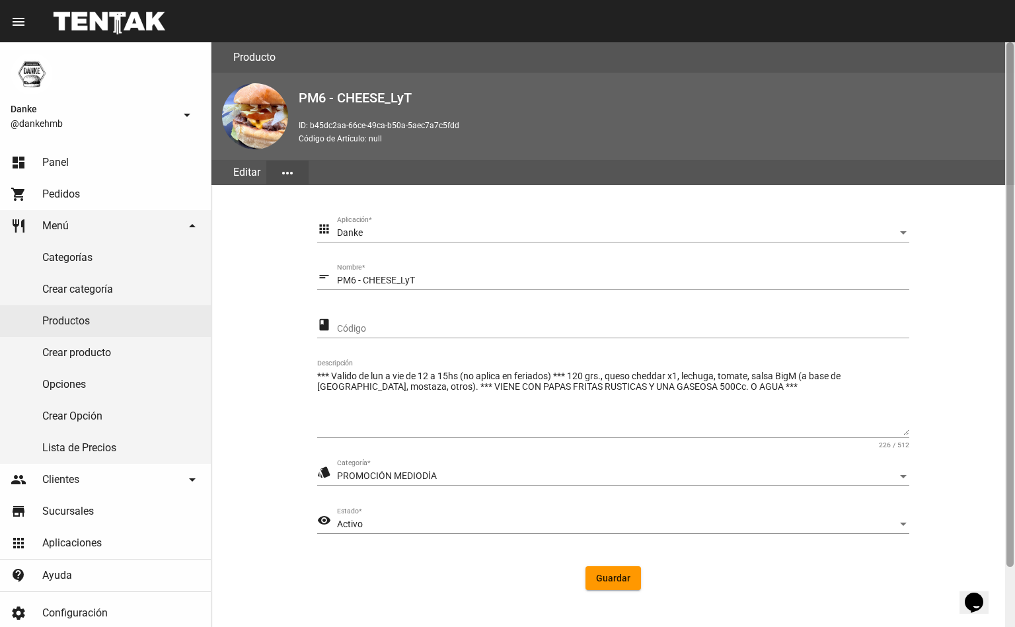
click at [1012, 539] on div at bounding box center [1010, 304] width 7 height 525
click at [456, 522] on div "Activo" at bounding box center [617, 525] width 561 height 11
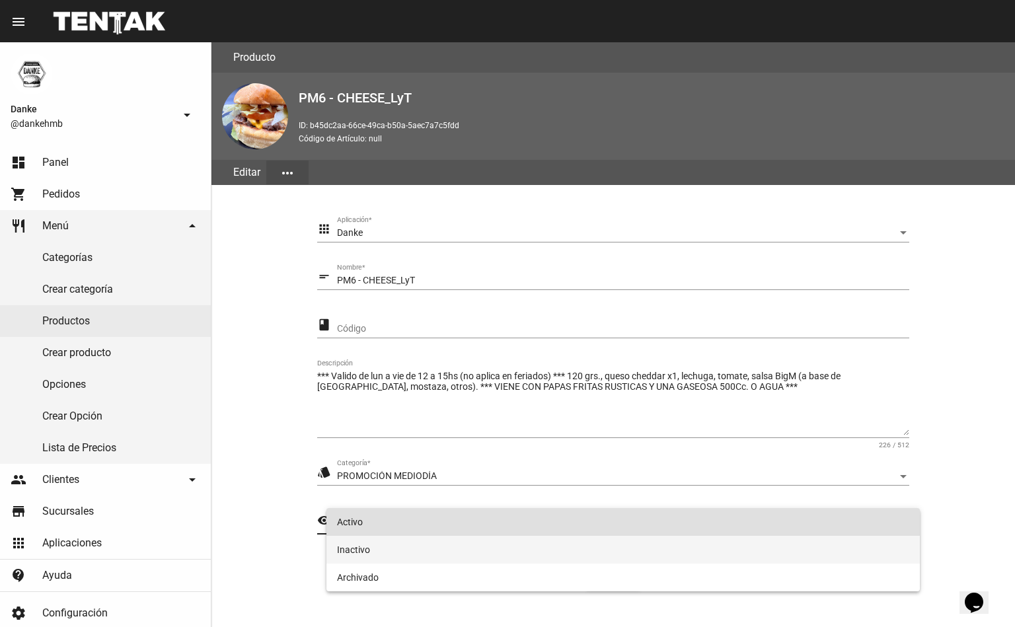
click at [453, 546] on span "Inactivo" at bounding box center [623, 550] width 573 height 28
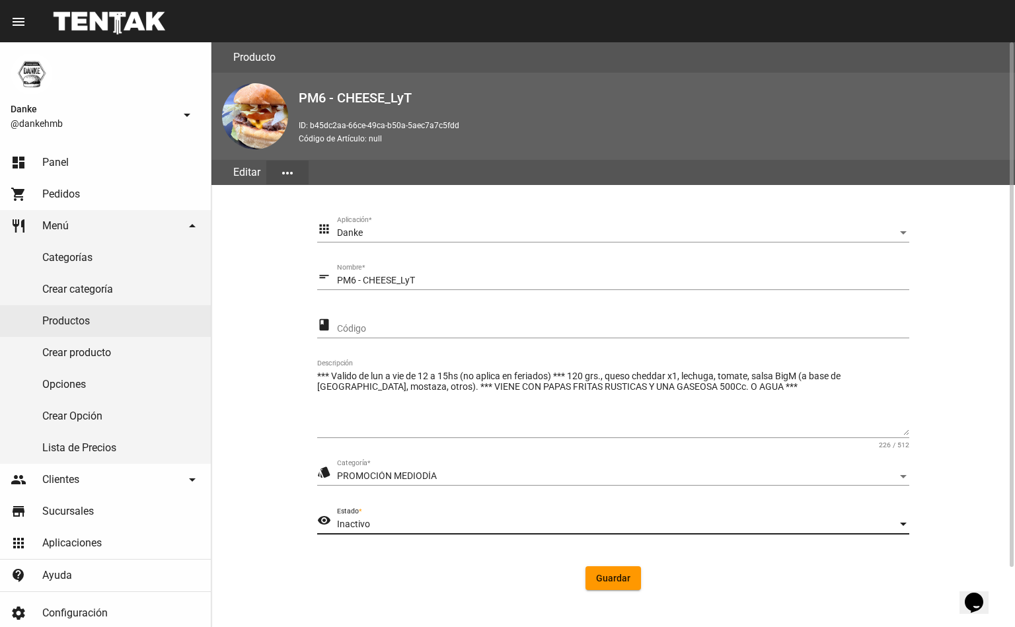
click at [592, 568] on button "Guardar" at bounding box center [614, 579] width 56 height 24
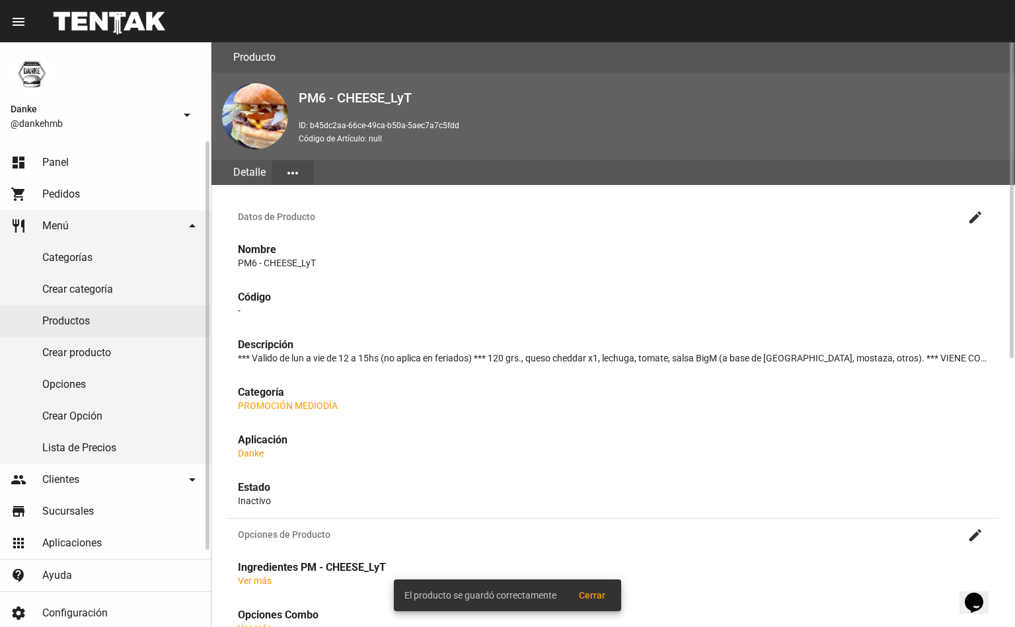
click at [52, 324] on link "Productos" at bounding box center [105, 321] width 211 height 32
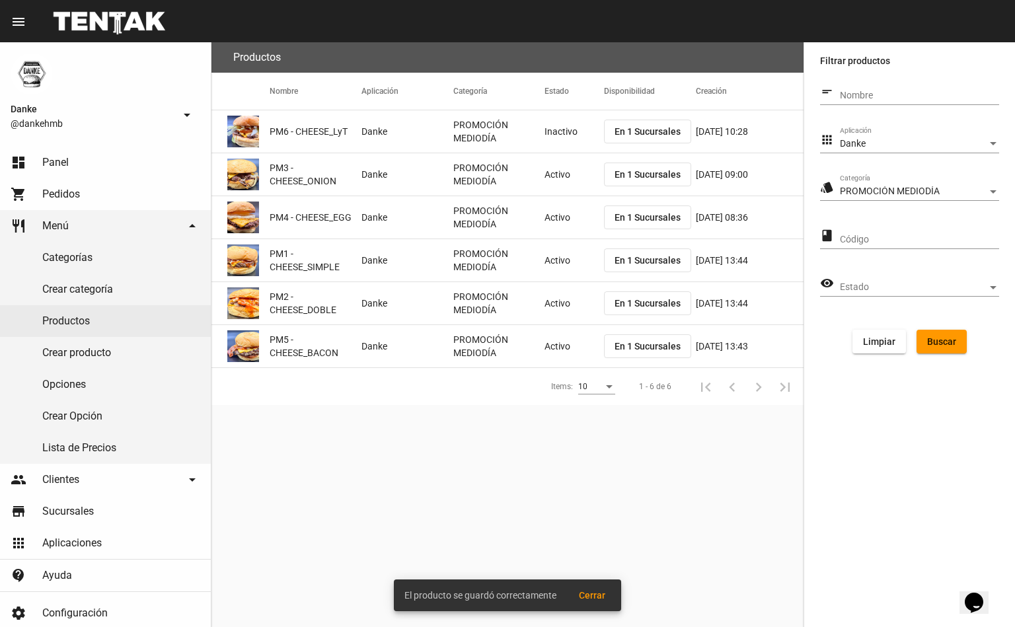
click at [558, 177] on mat-cell "Activo" at bounding box center [575, 174] width 60 height 42
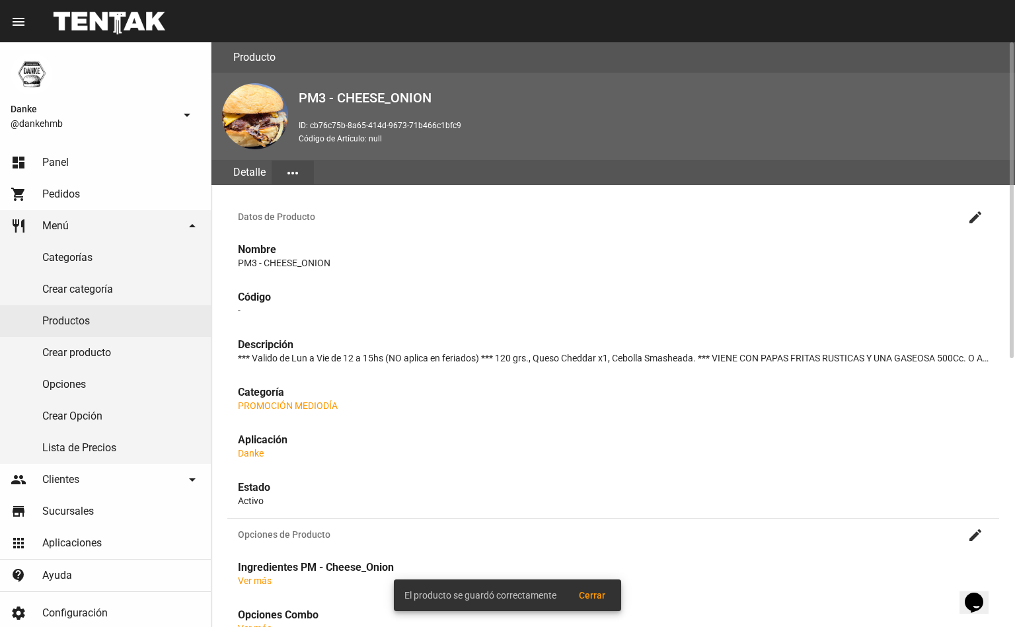
click at [968, 211] on mat-icon "create" at bounding box center [976, 218] width 16 height 16
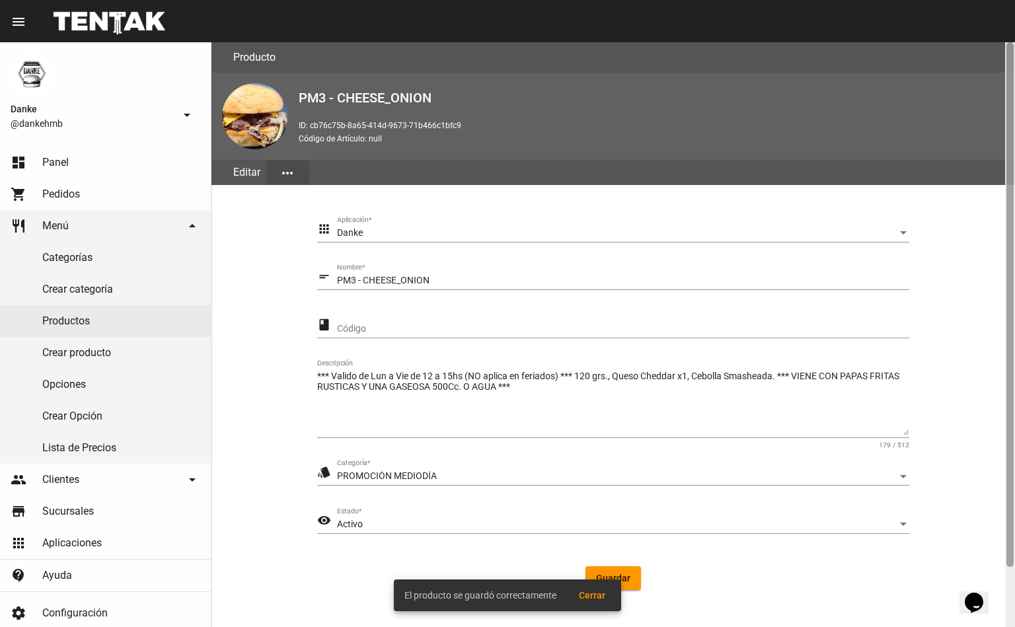
click at [1012, 542] on div at bounding box center [1010, 304] width 7 height 525
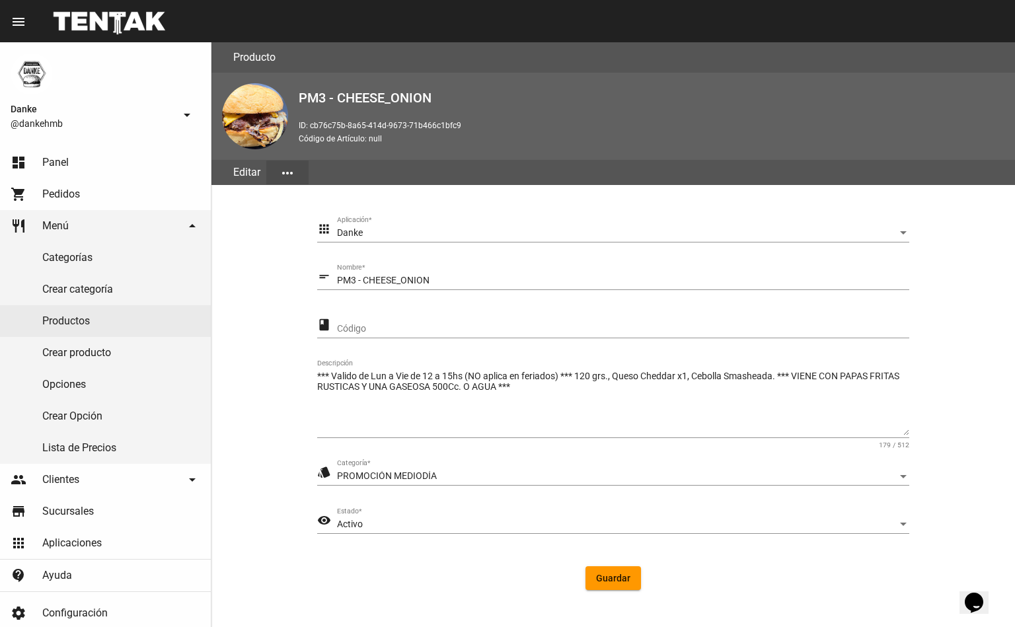
click at [357, 520] on span "Activo" at bounding box center [350, 524] width 26 height 11
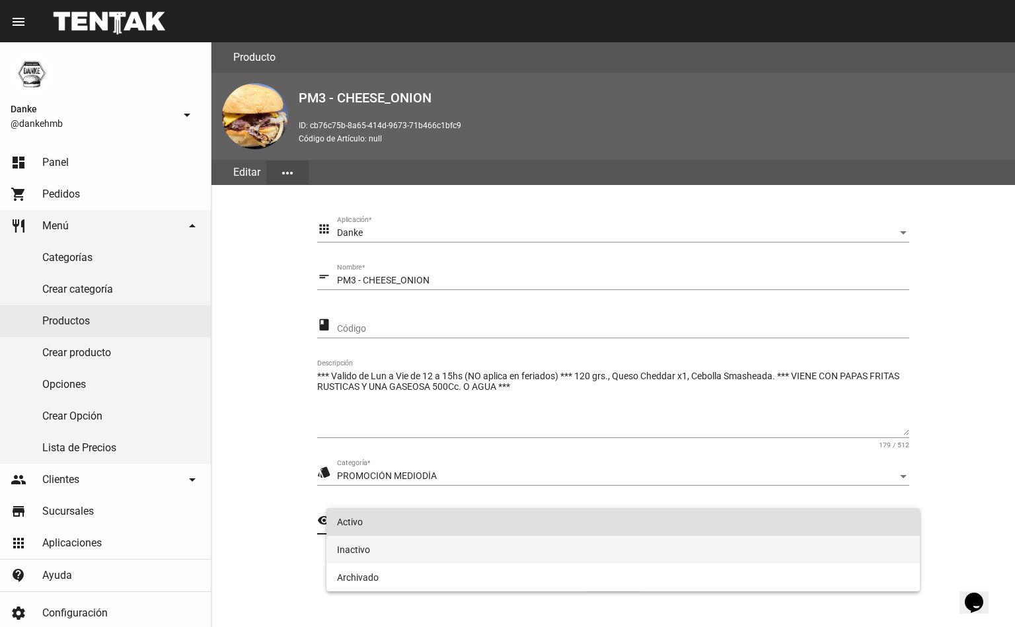
click at [344, 559] on span "Inactivo" at bounding box center [623, 550] width 573 height 28
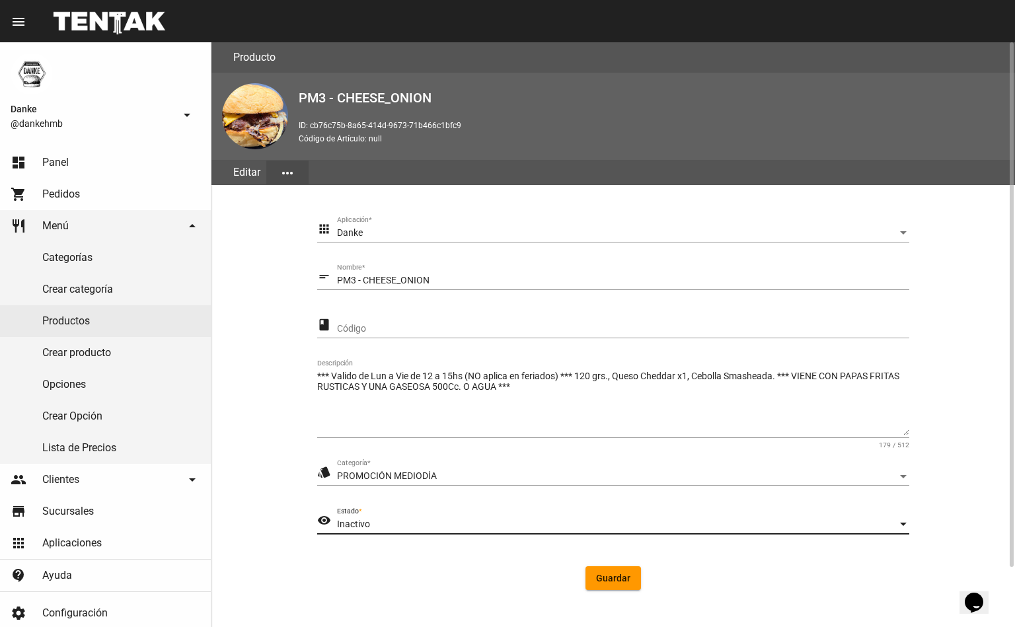
click at [607, 580] on span "Guardar" at bounding box center [613, 578] width 34 height 11
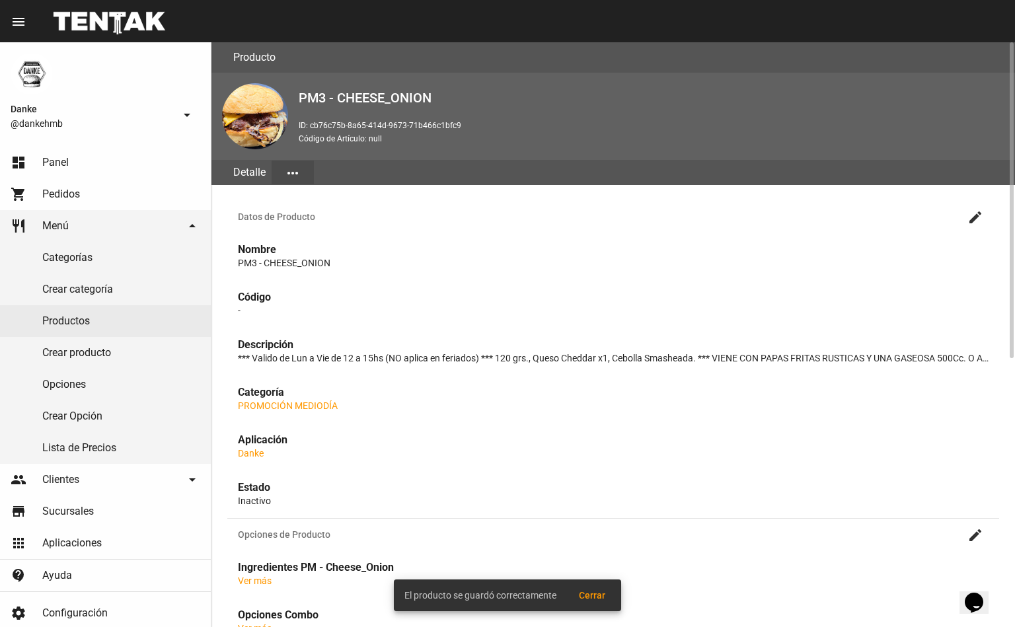
click at [46, 325] on link "Productos" at bounding box center [105, 321] width 211 height 32
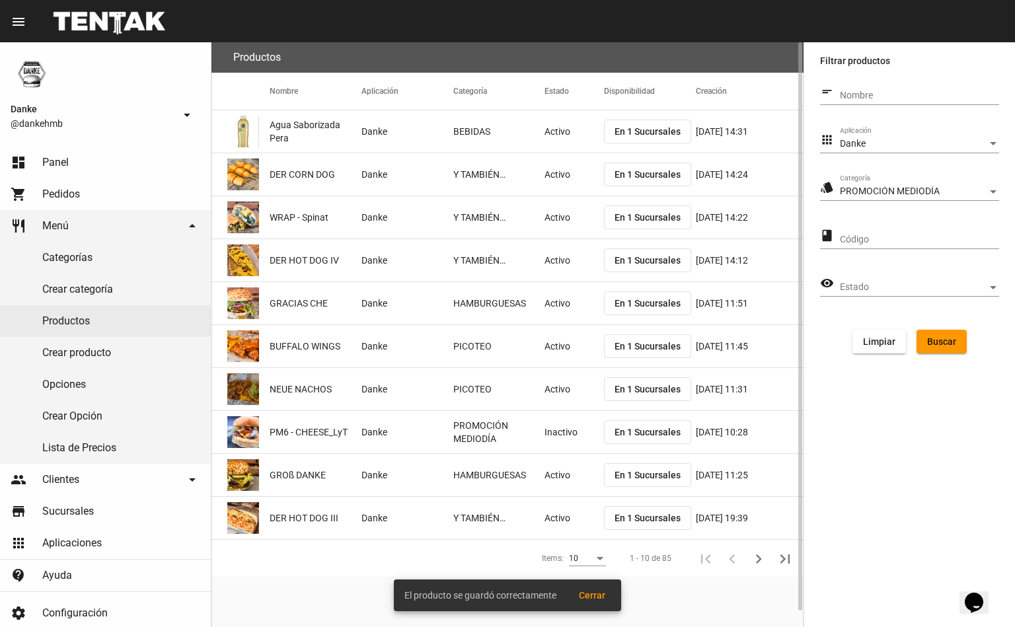
click at [964, 342] on button "Buscar" at bounding box center [942, 342] width 50 height 24
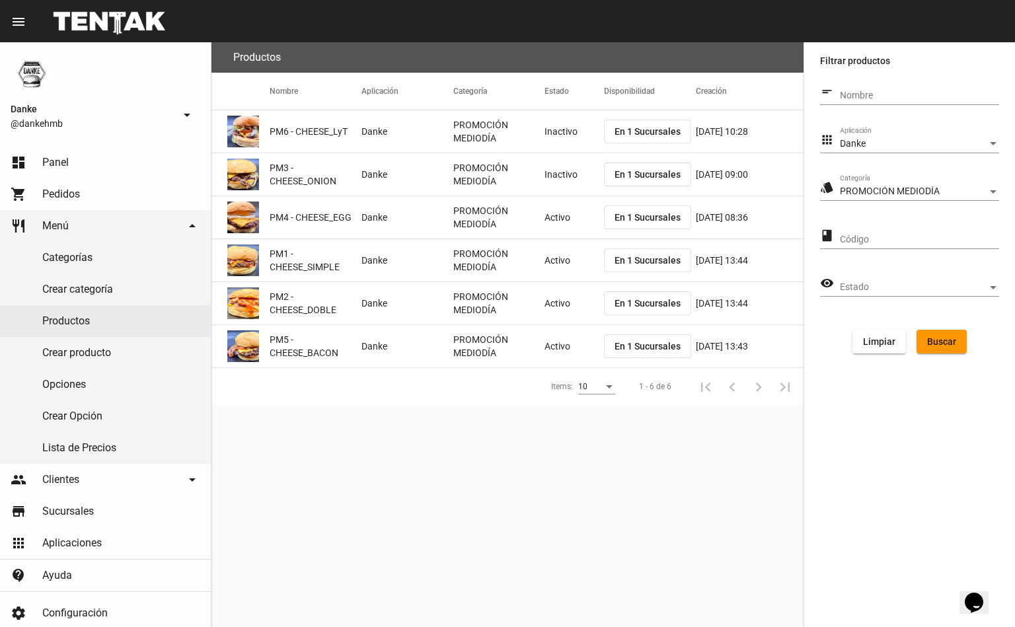
click at [545, 224] on mat-cell "Activo" at bounding box center [575, 217] width 60 height 42
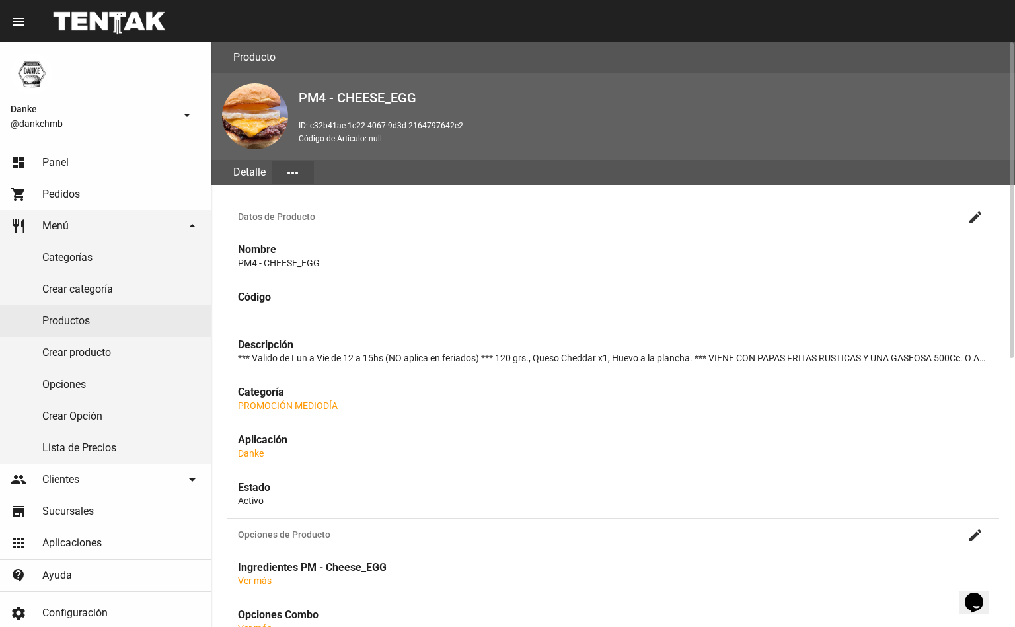
click at [976, 217] on mat-icon "create" at bounding box center [976, 218] width 16 height 16
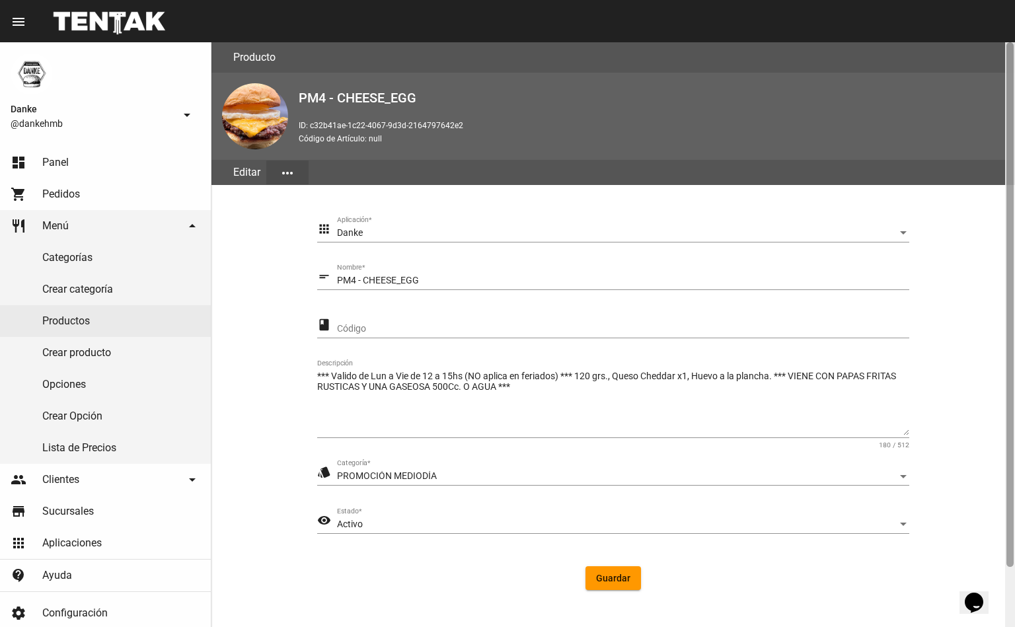
click at [1010, 540] on div at bounding box center [1010, 304] width 7 height 525
click at [358, 519] on span "Activo" at bounding box center [350, 524] width 26 height 11
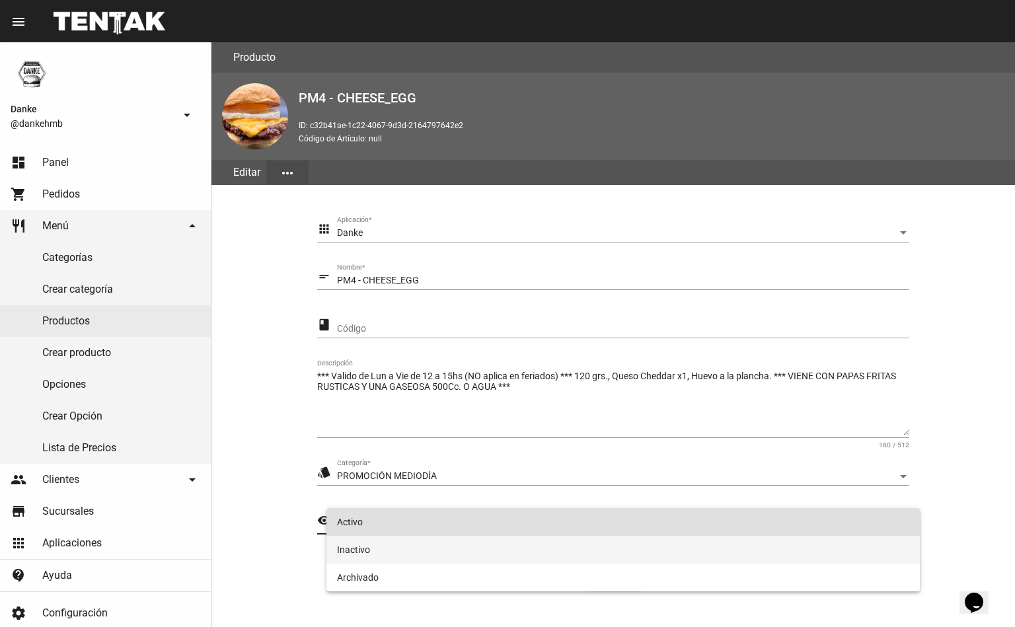
click at [342, 560] on span "Inactivo" at bounding box center [623, 550] width 573 height 28
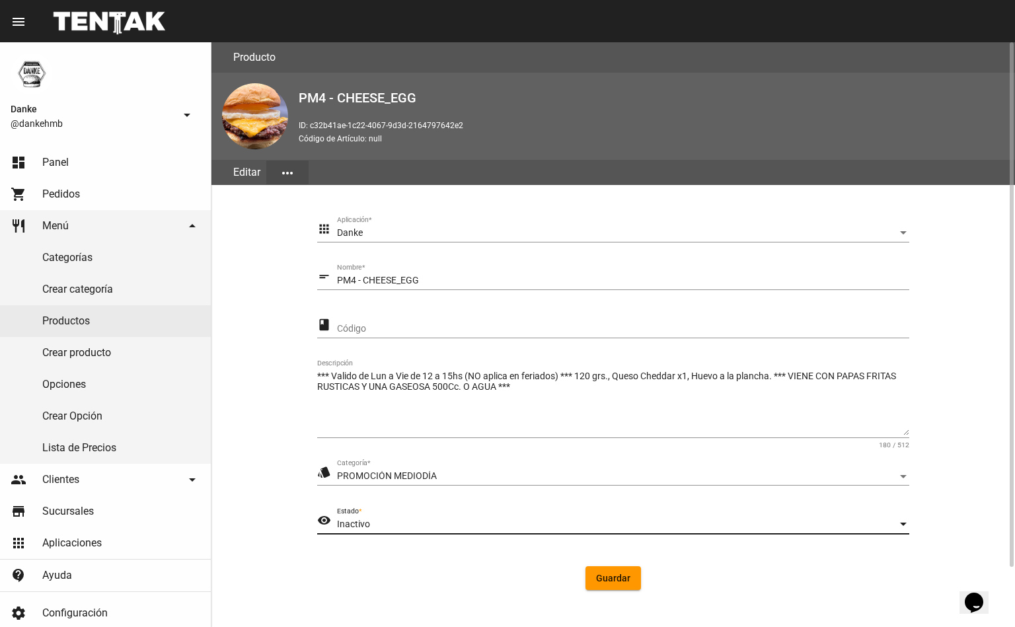
click at [610, 579] on span "Guardar" at bounding box center [613, 578] width 34 height 11
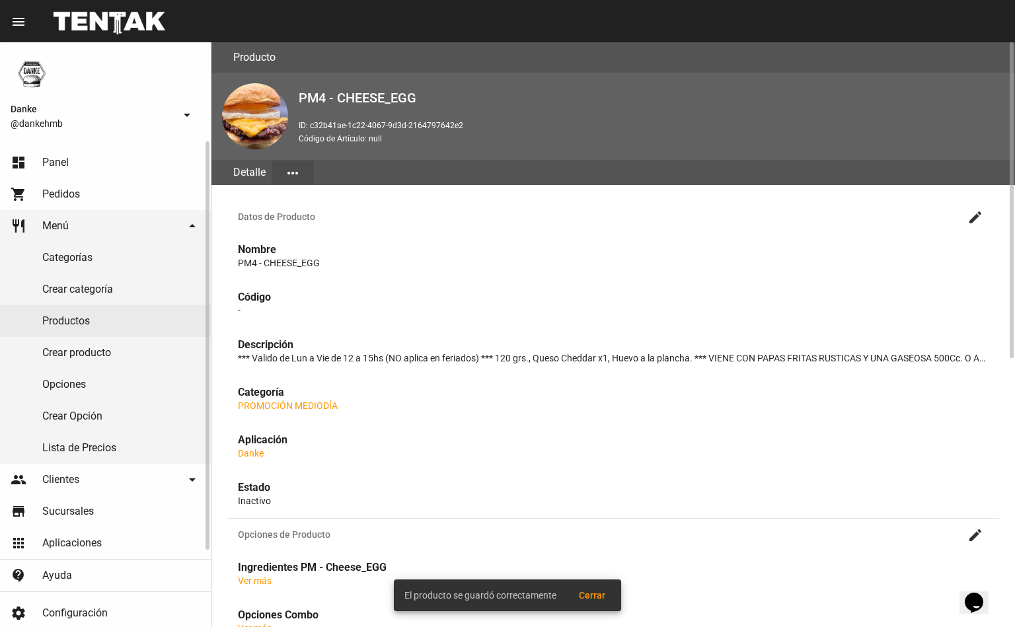
click at [44, 323] on link "Productos" at bounding box center [105, 321] width 211 height 32
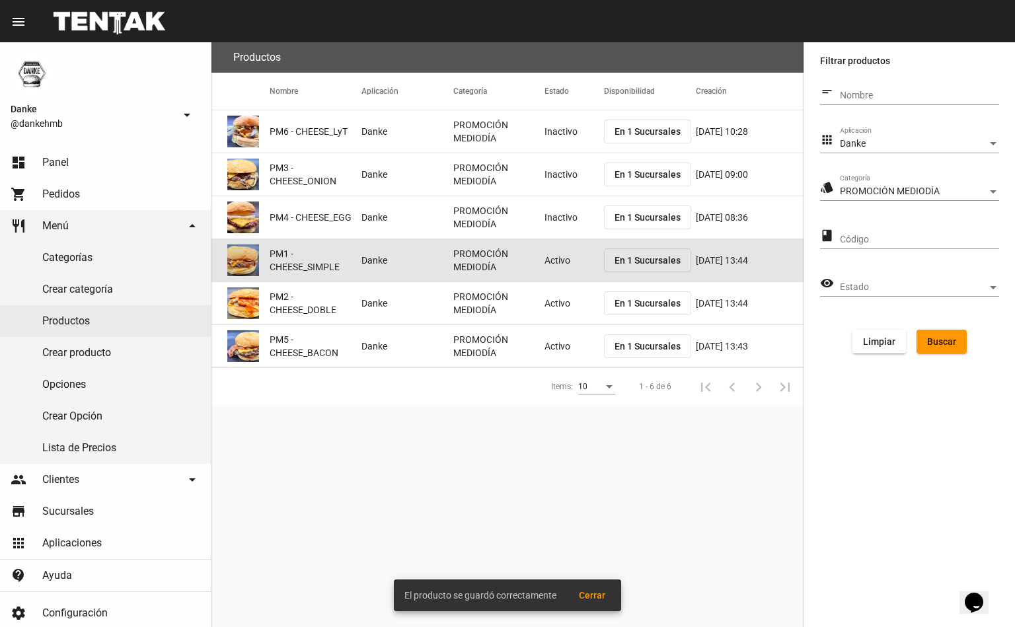
click at [557, 262] on mat-cell "Activo" at bounding box center [575, 260] width 60 height 42
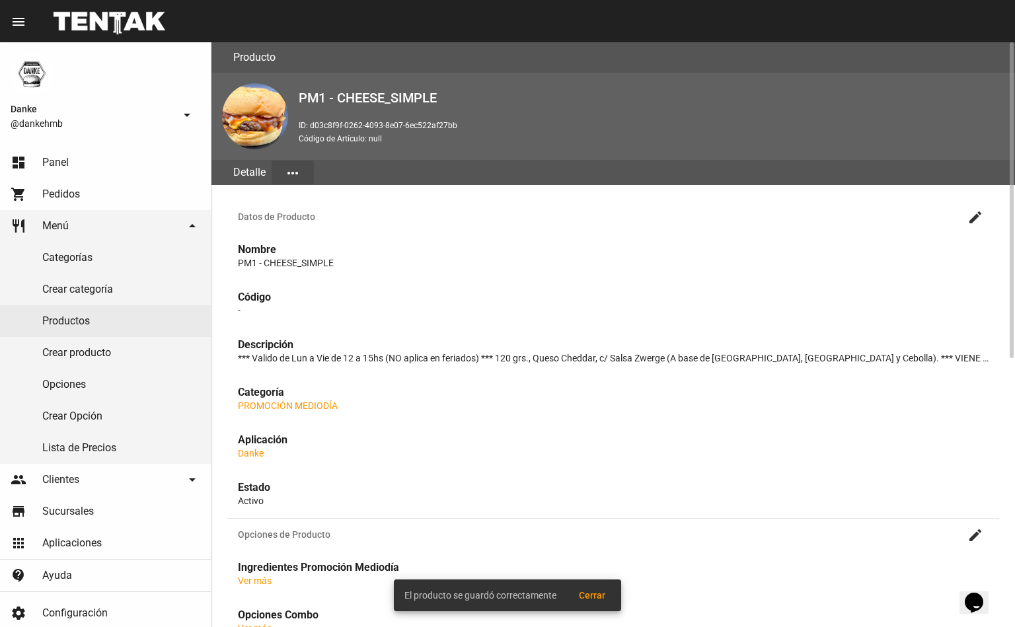
click at [968, 210] on mat-icon "create" at bounding box center [976, 218] width 16 height 16
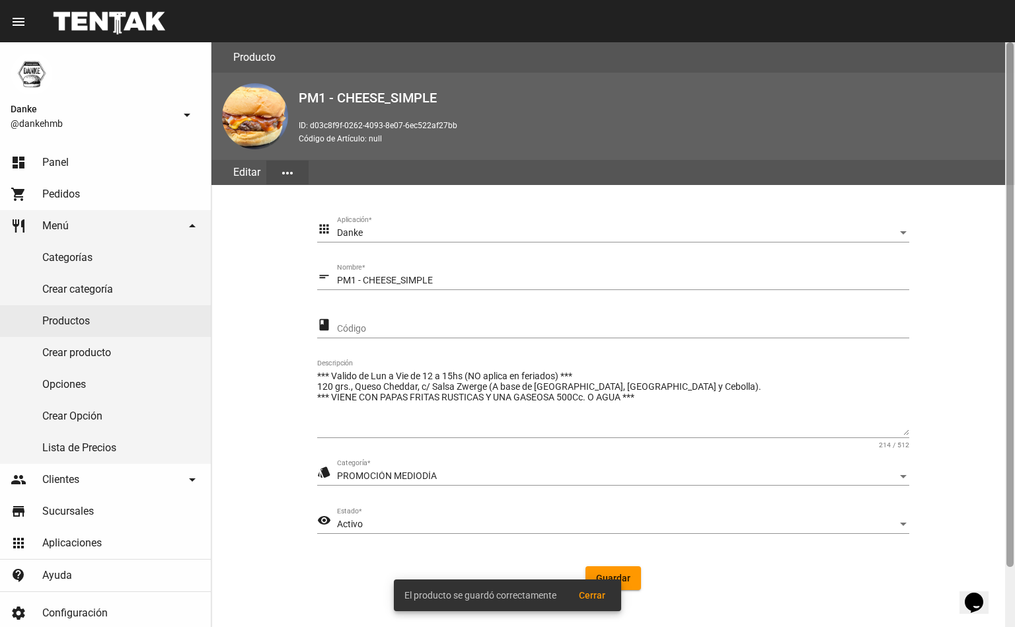
click at [1012, 555] on div at bounding box center [1010, 304] width 7 height 525
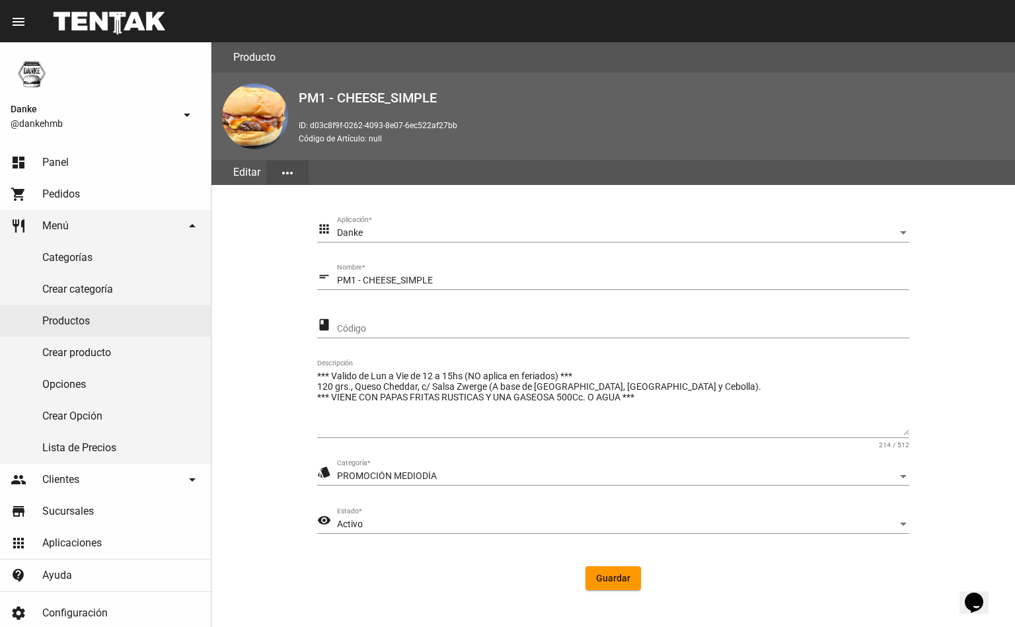
click at [342, 522] on span "Activo" at bounding box center [350, 524] width 26 height 11
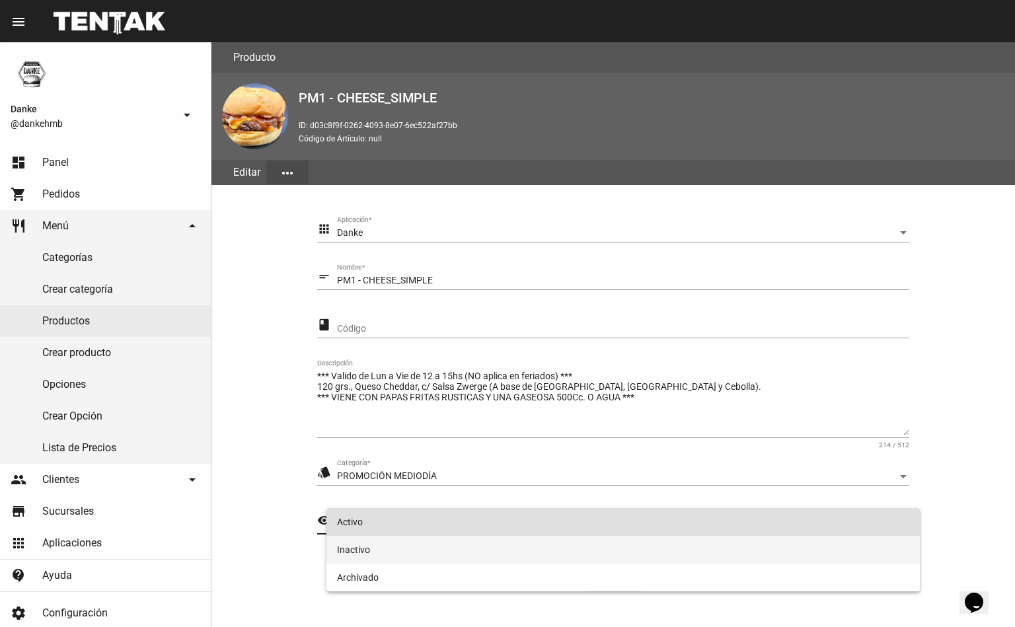
click at [356, 546] on span "Inactivo" at bounding box center [623, 550] width 573 height 28
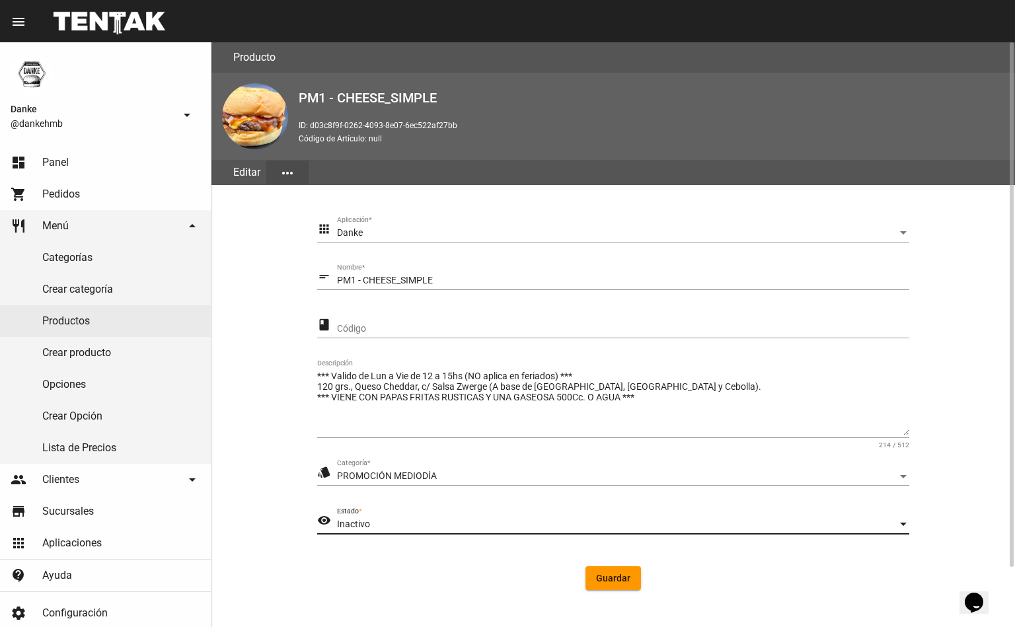
click at [615, 581] on span "Guardar" at bounding box center [613, 578] width 34 height 11
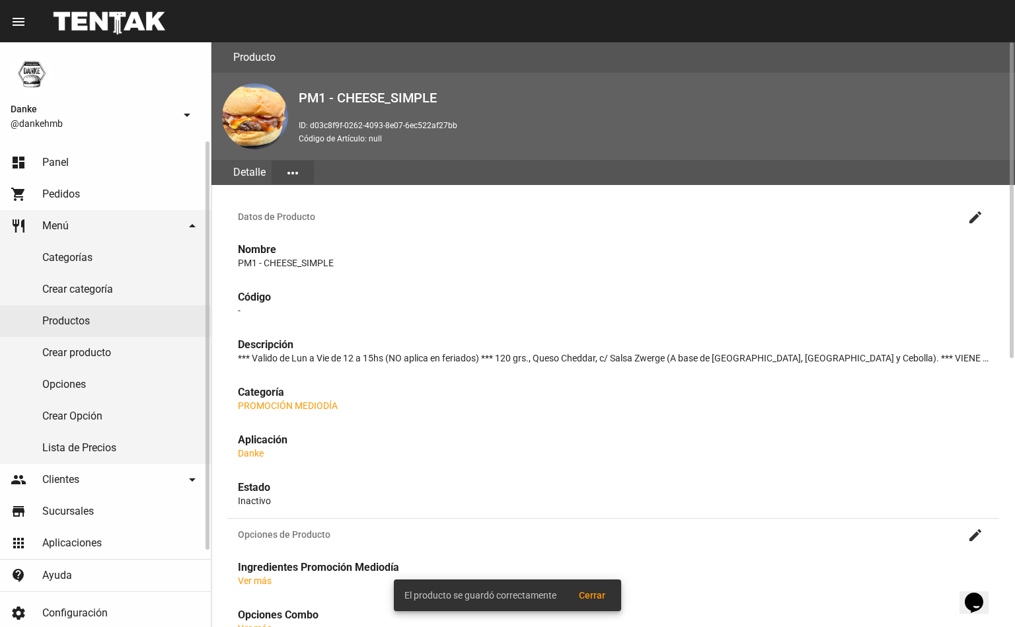
click at [42, 317] on link "Productos" at bounding box center [105, 321] width 211 height 32
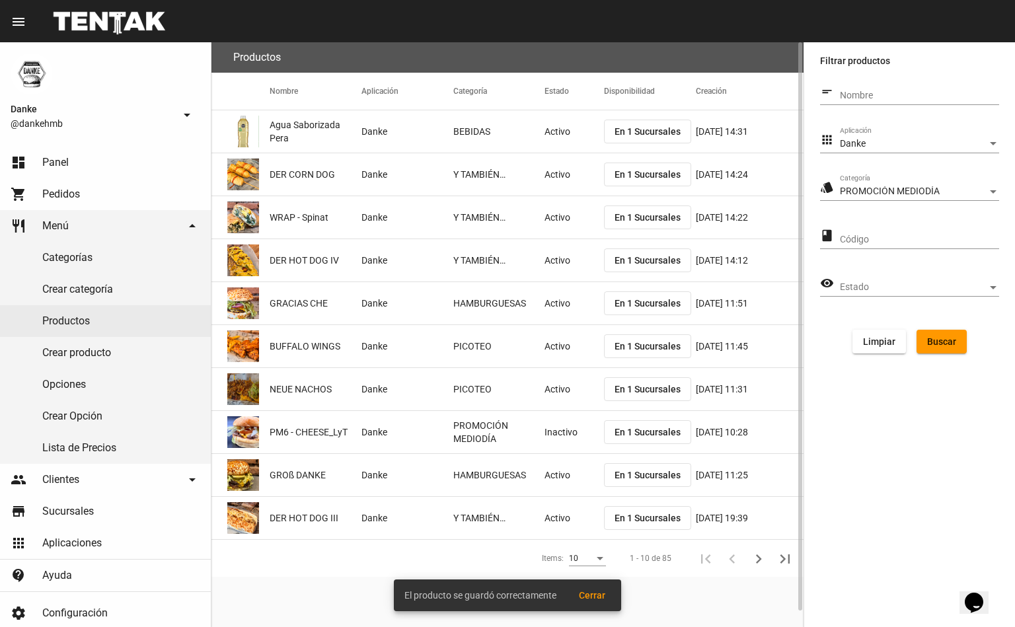
click at [940, 337] on span "Buscar" at bounding box center [942, 342] width 29 height 11
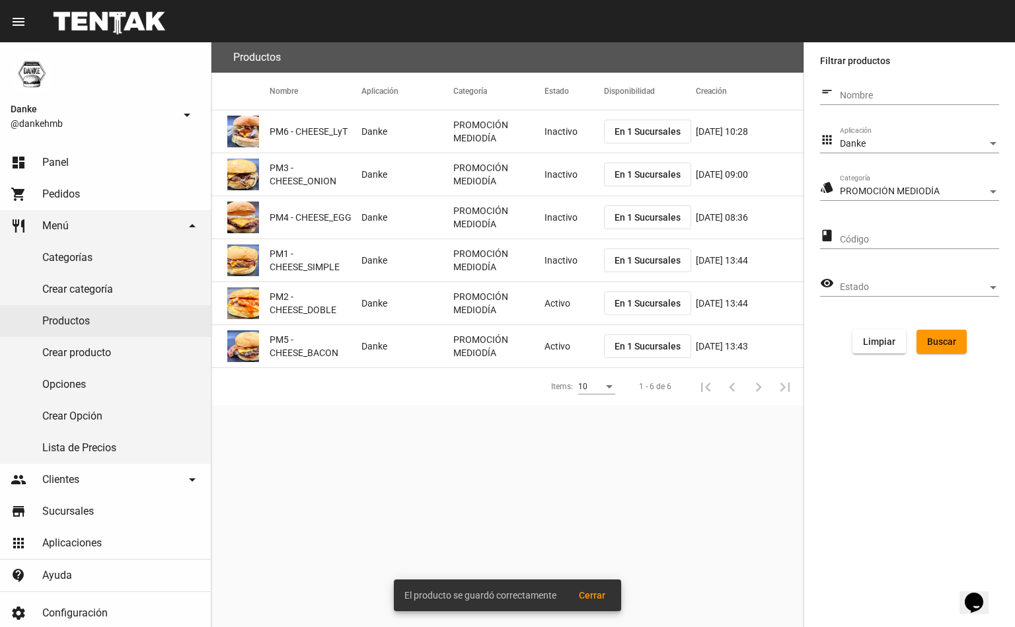
click at [568, 253] on mat-cell "Inactivo" at bounding box center [575, 260] width 60 height 42
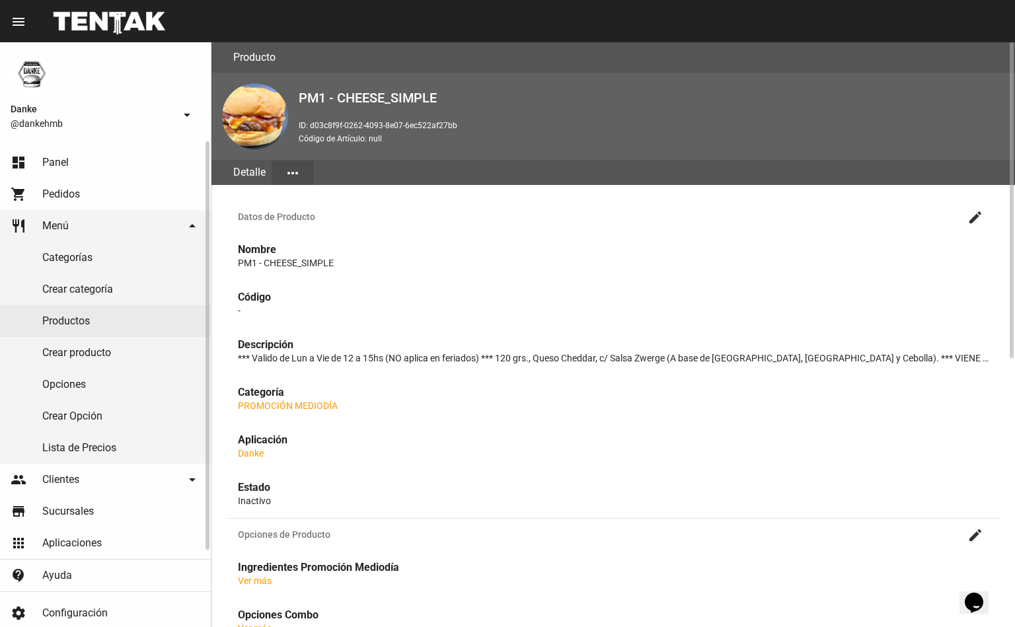
click at [42, 324] on link "Productos" at bounding box center [105, 321] width 211 height 32
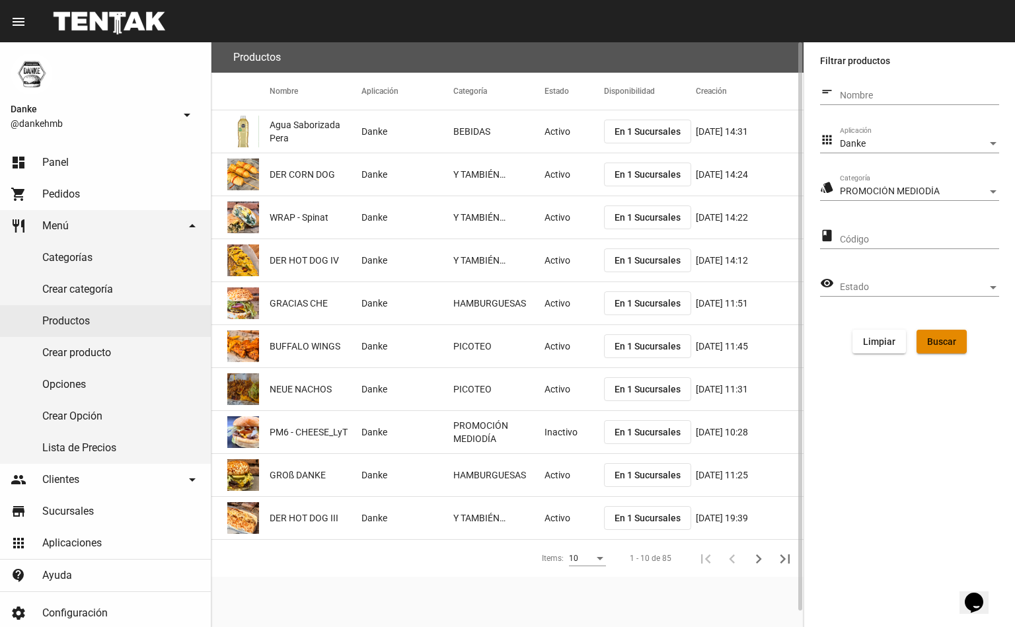
click at [949, 342] on span "Buscar" at bounding box center [942, 342] width 29 height 11
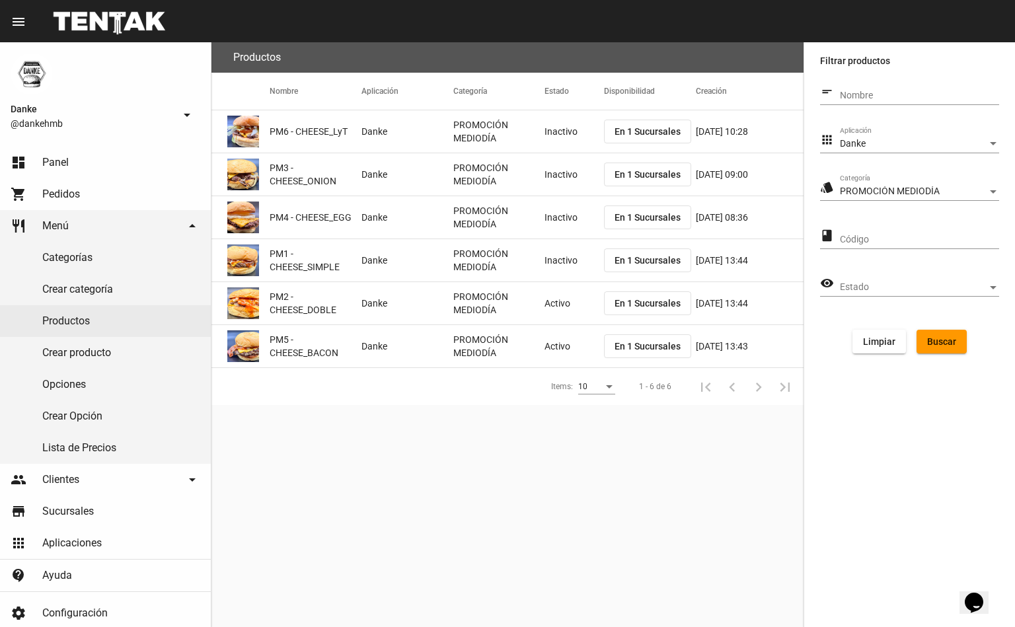
click at [559, 301] on mat-cell "Activo" at bounding box center [575, 303] width 60 height 42
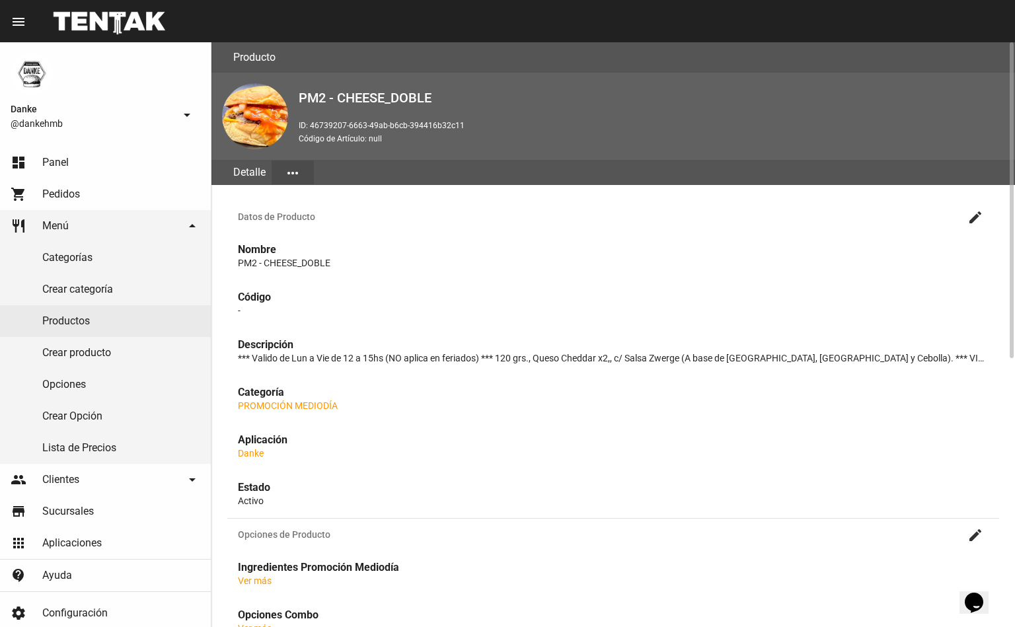
click at [973, 218] on mat-icon "create" at bounding box center [976, 218] width 16 height 16
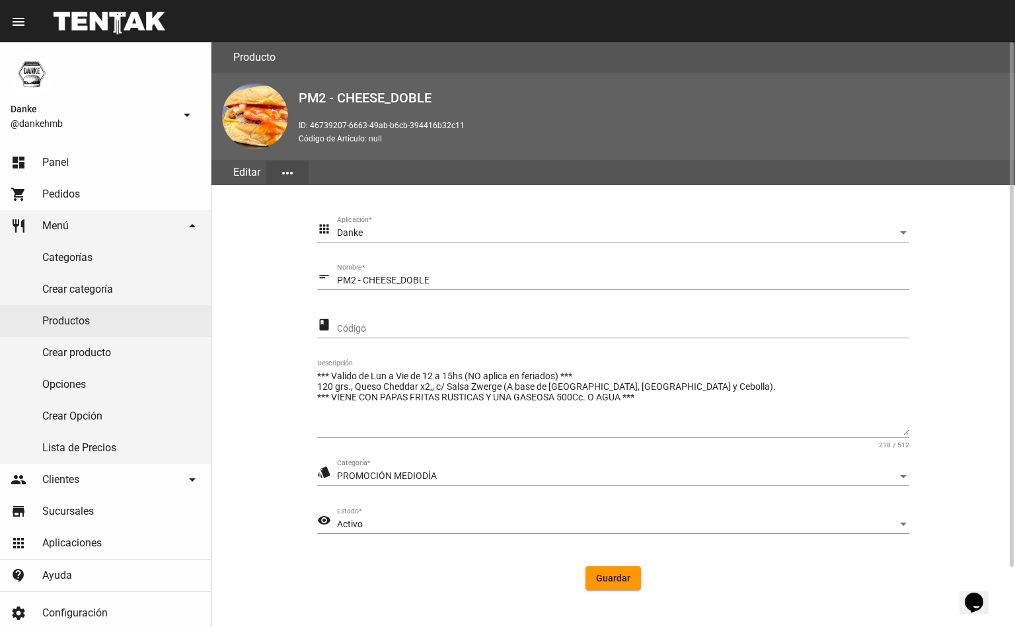
click at [989, 592] on button "Opens Chat This icon Opens the chat window." at bounding box center [974, 603] width 29 height 22
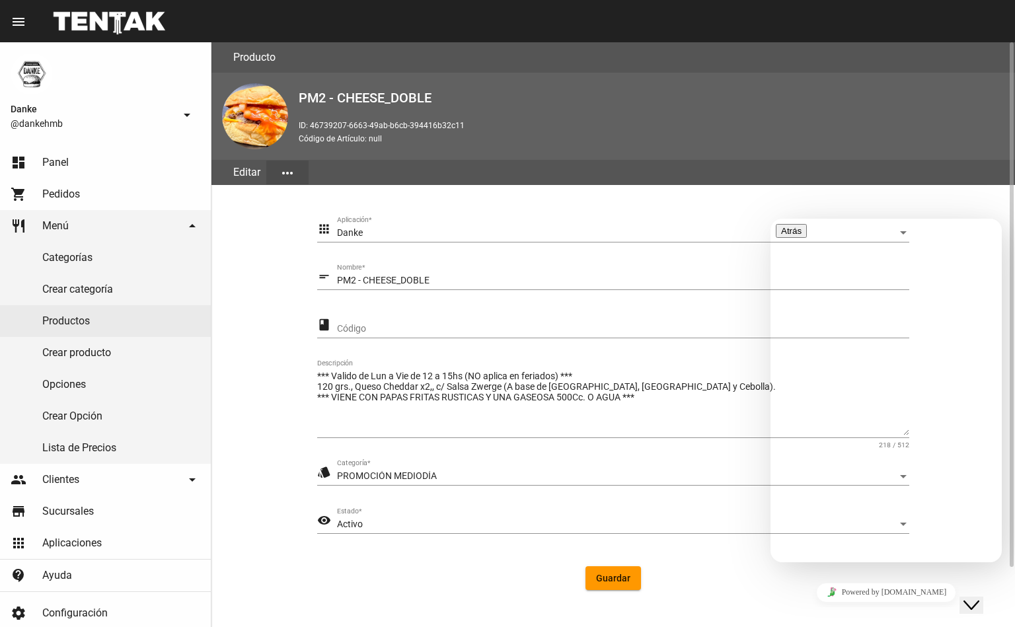
click at [347, 522] on span "Activo" at bounding box center [350, 524] width 26 height 11
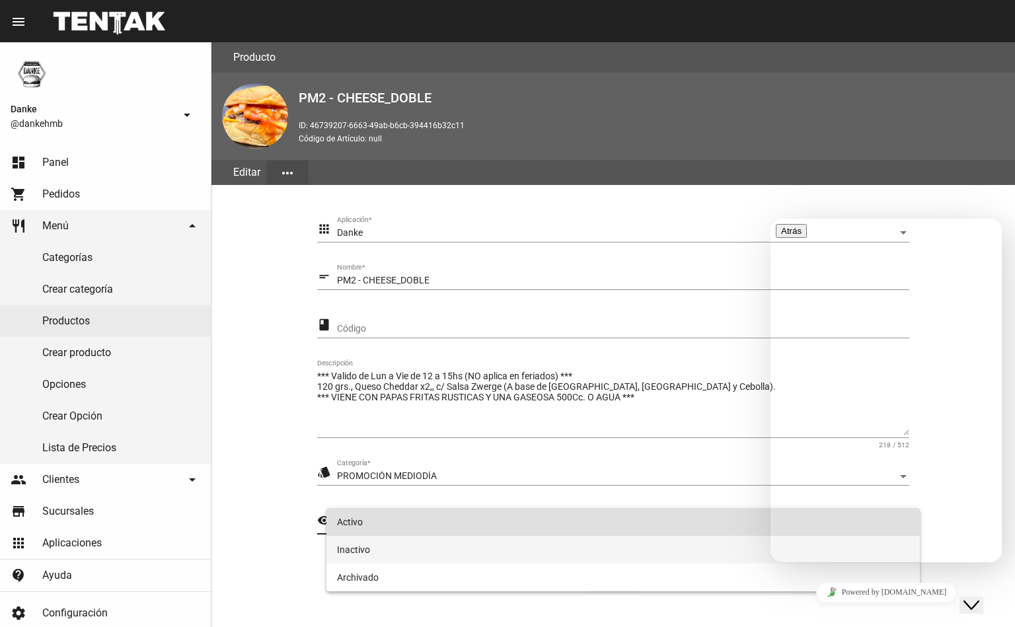
click at [344, 557] on span "Inactivo" at bounding box center [623, 550] width 573 height 28
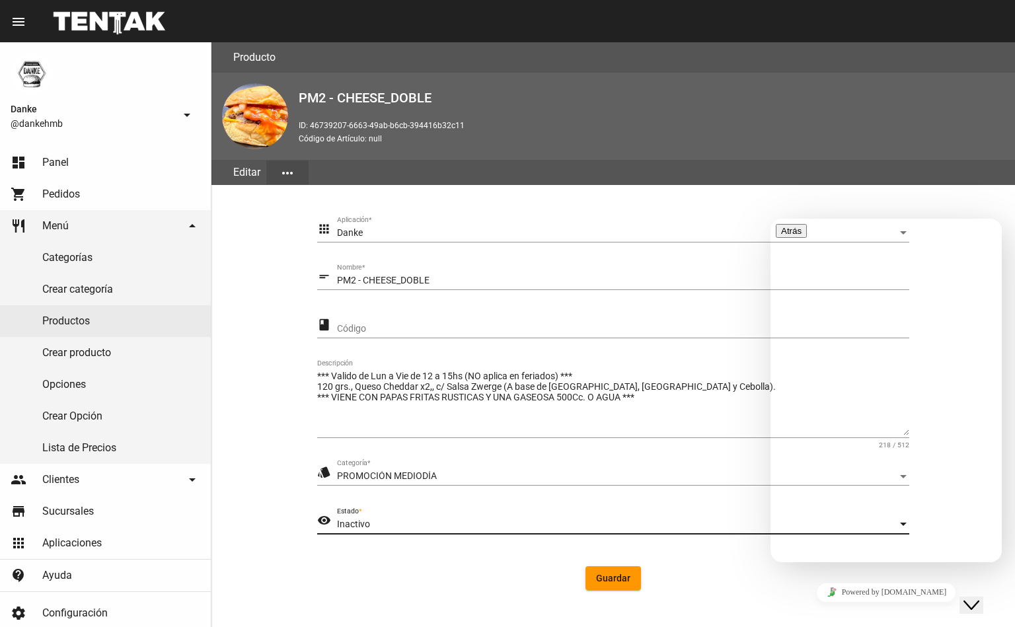
click at [965, 602] on button "Close Chat This icon closes the chat window." at bounding box center [972, 605] width 24 height 17
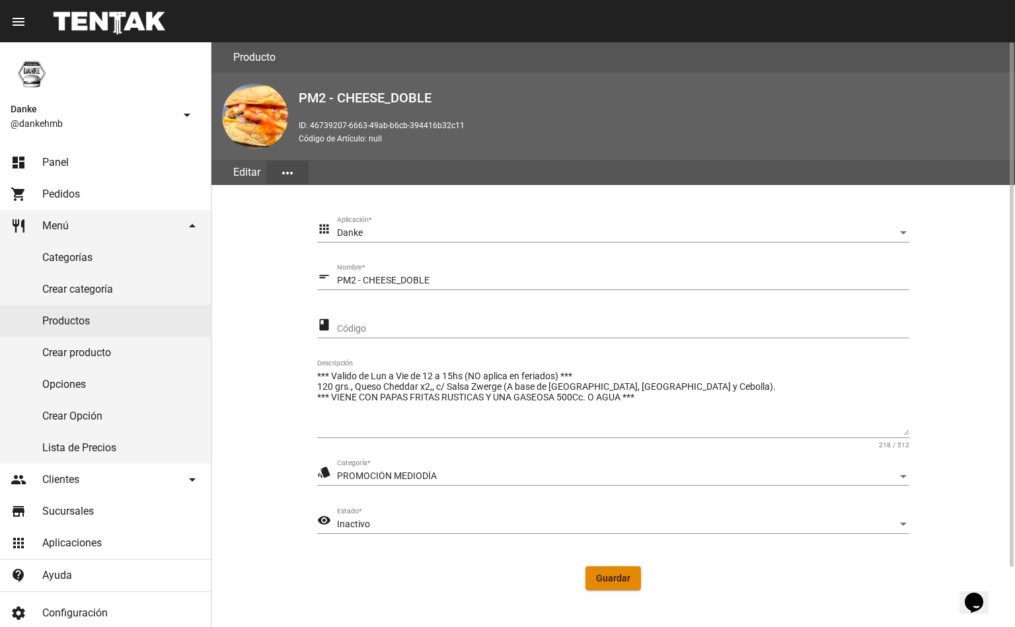
click at [623, 587] on button "Guardar" at bounding box center [614, 579] width 56 height 24
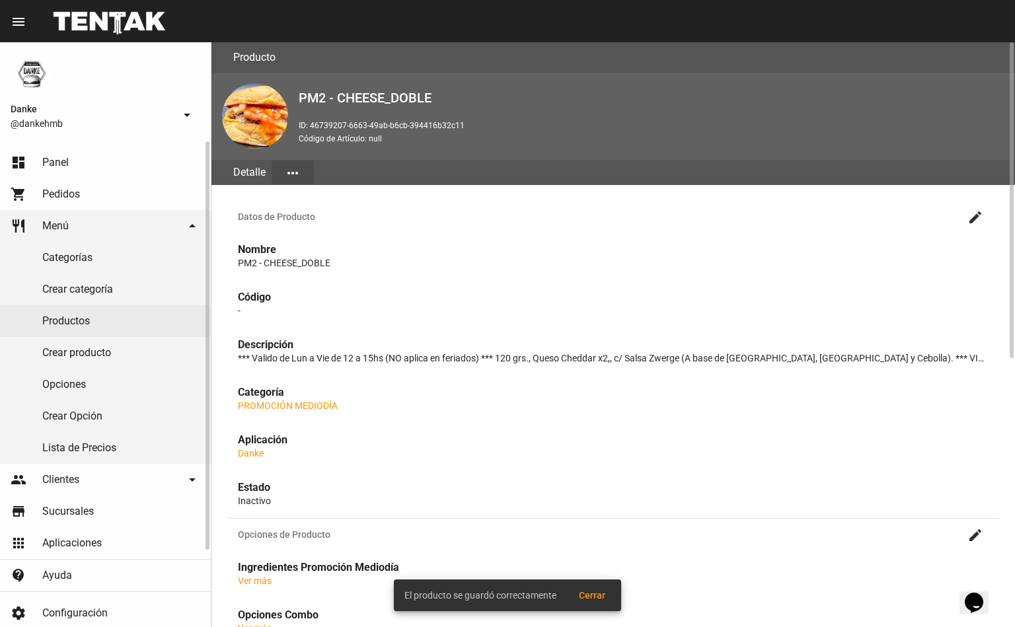
click at [50, 320] on link "Productos" at bounding box center [105, 321] width 211 height 32
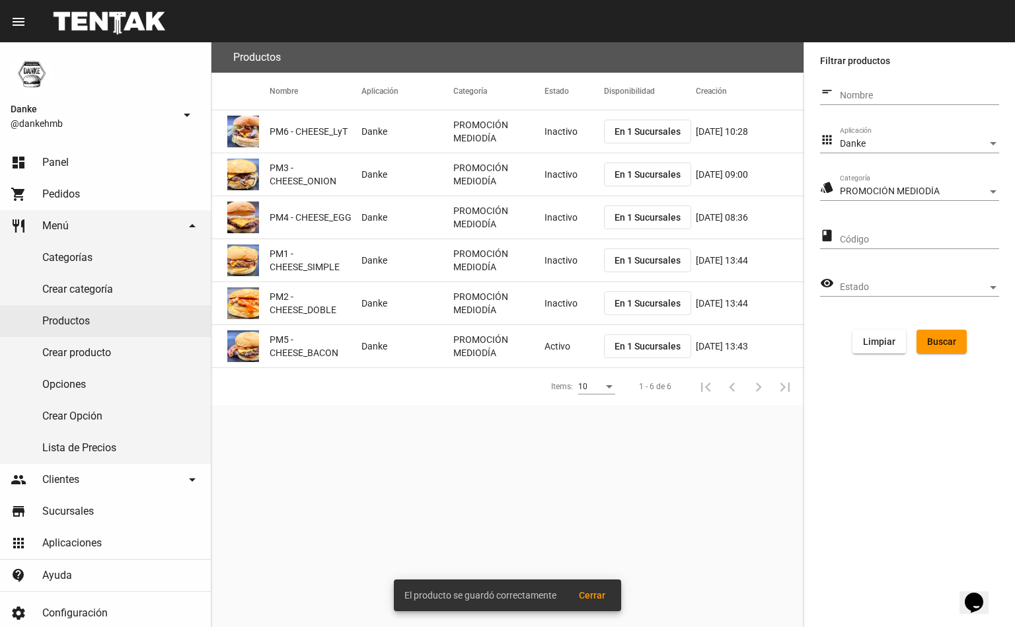
click at [563, 360] on mat-cell "Activo" at bounding box center [575, 346] width 60 height 42
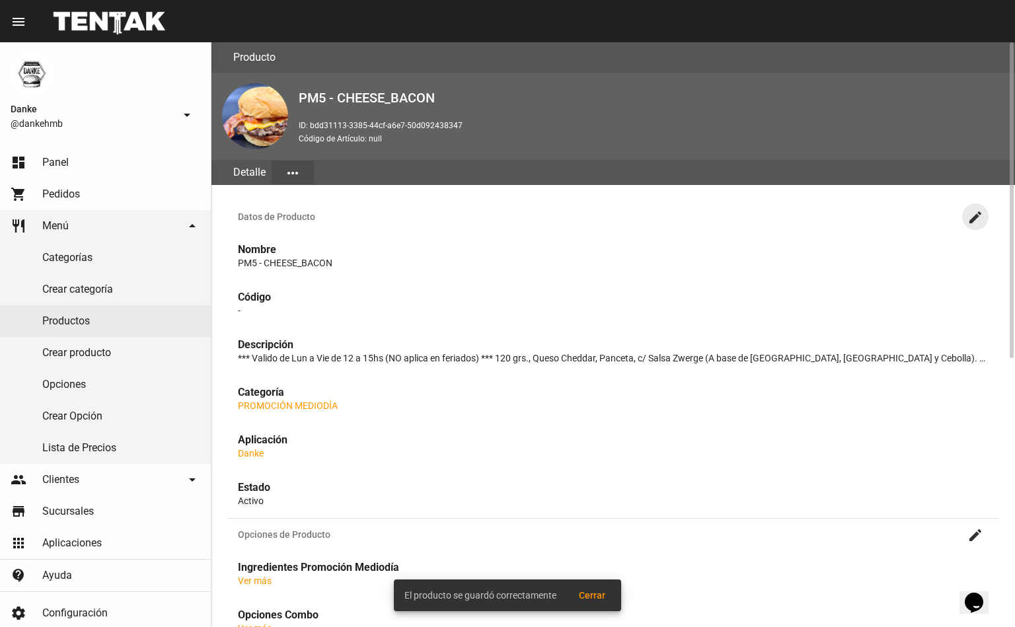
click at [976, 215] on mat-icon "create" at bounding box center [976, 218] width 16 height 16
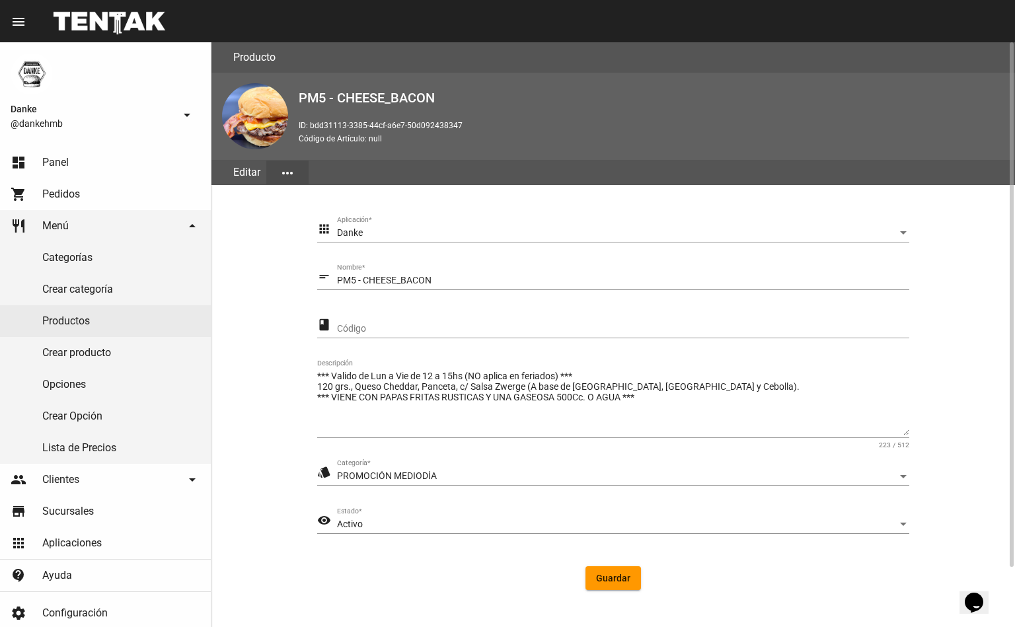
click at [341, 522] on span "Activo" at bounding box center [350, 524] width 26 height 11
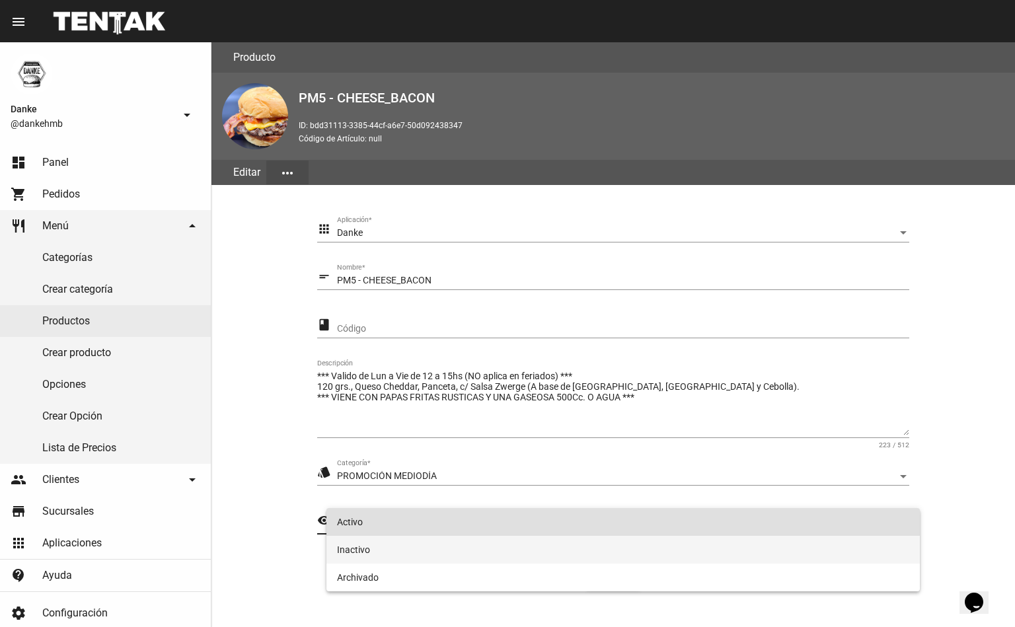
click at [338, 547] on span "Inactivo" at bounding box center [623, 550] width 573 height 28
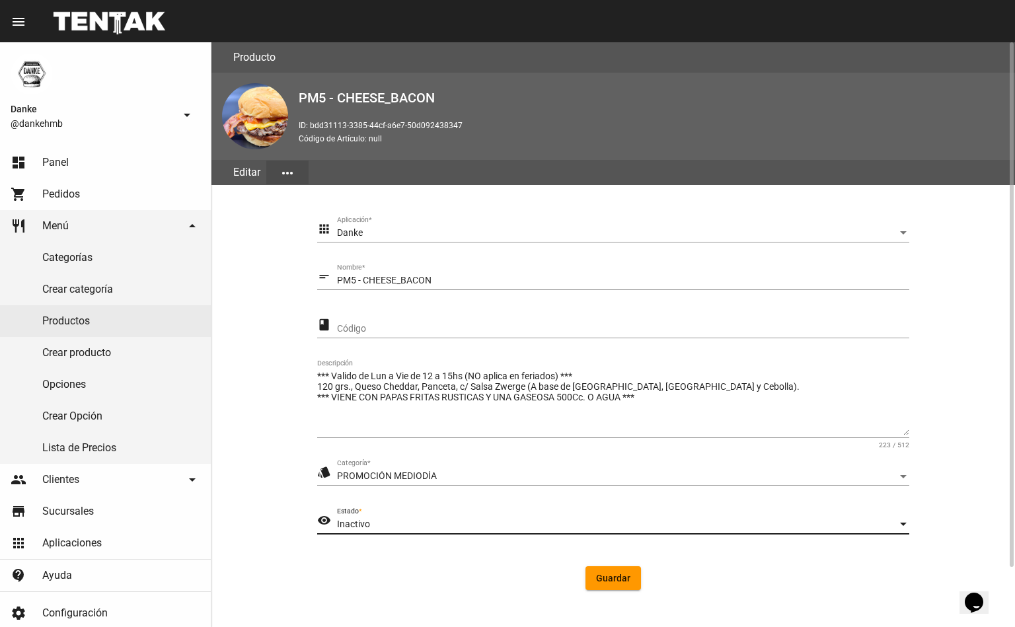
click at [606, 567] on button "Guardar" at bounding box center [614, 579] width 56 height 24
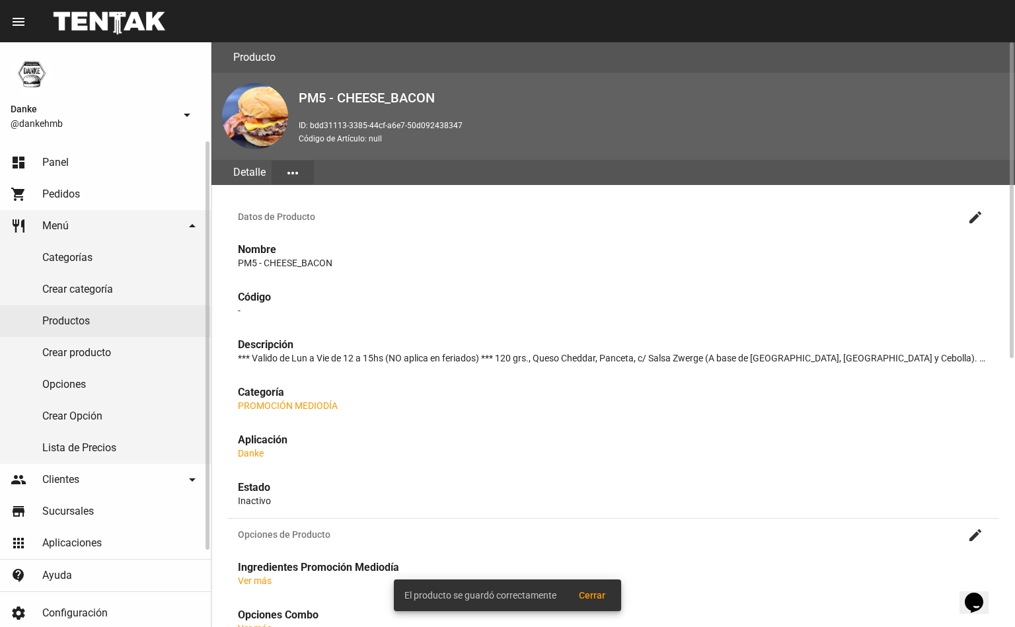
click at [84, 149] on link "dashboard Panel" at bounding box center [105, 163] width 211 height 32
